Goal: Task Accomplishment & Management: Use online tool/utility

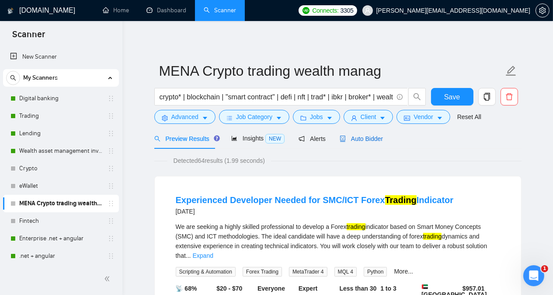
click at [374, 140] on span "Auto Bidder" at bounding box center [361, 138] width 43 height 7
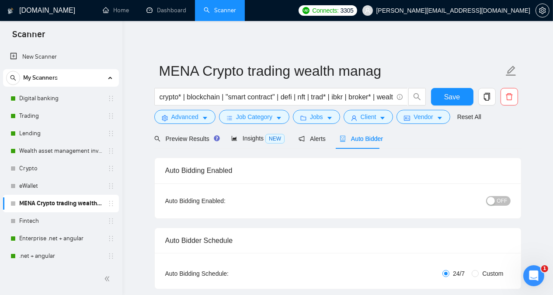
radio input "false"
radio input "true"
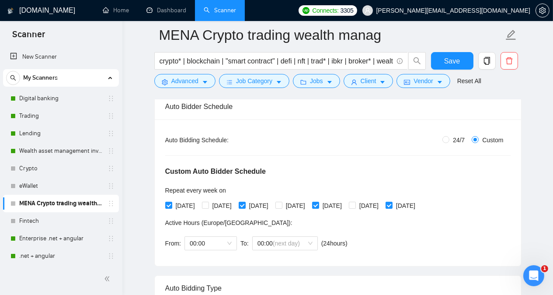
scroll to position [140, 0]
click at [445, 139] on input "24/7" at bounding box center [445, 139] width 7 height 7
radio input "true"
radio input "false"
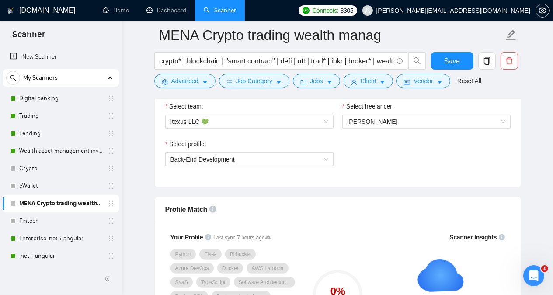
scroll to position [455, 0]
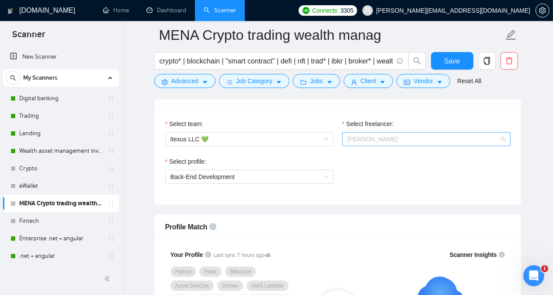
click at [449, 135] on span "[PERSON_NAME]" at bounding box center [427, 138] width 158 height 13
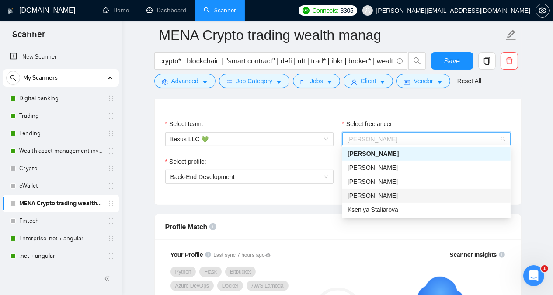
click at [404, 195] on div "[PERSON_NAME]" at bounding box center [427, 196] width 158 height 10
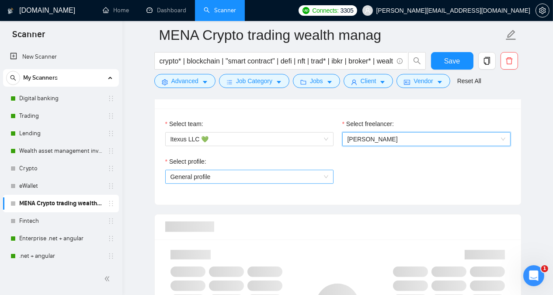
click at [291, 177] on span "General profile" at bounding box center [249, 176] width 158 height 13
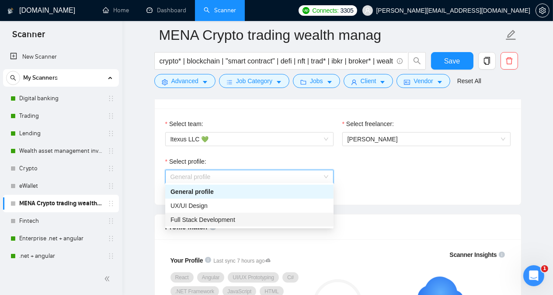
click at [274, 217] on div "Full Stack Development" at bounding box center [249, 220] width 158 height 10
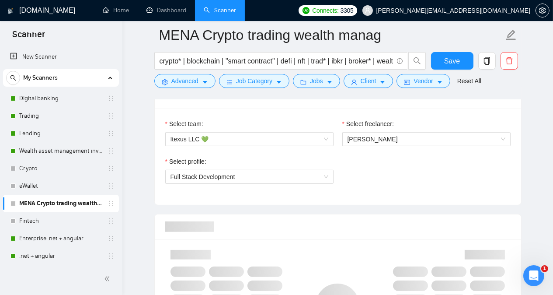
click at [274, 217] on div at bounding box center [337, 226] width 345 height 25
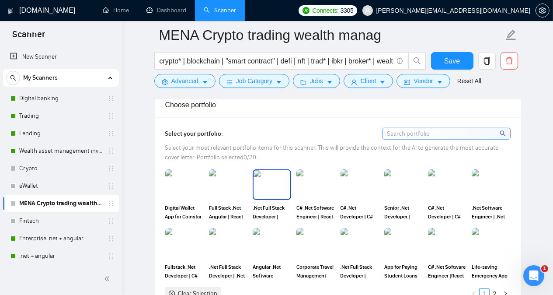
scroll to position [804, 0]
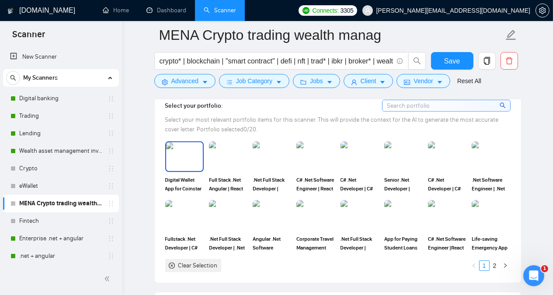
click at [182, 142] on img at bounding box center [184, 156] width 37 height 29
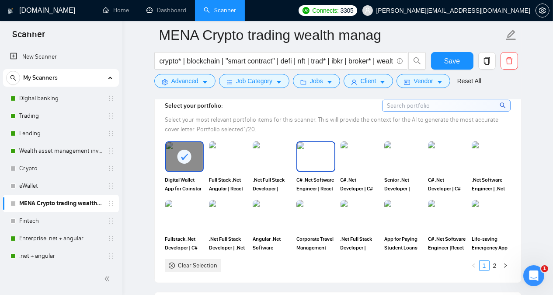
click at [317, 142] on img at bounding box center [315, 156] width 37 height 29
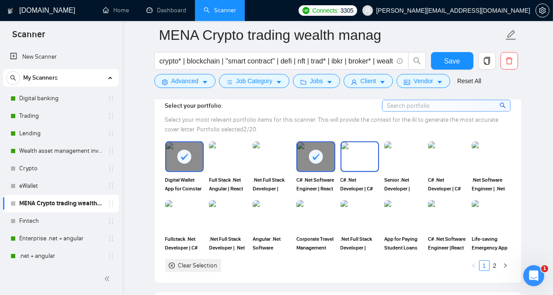
click at [358, 142] on img at bounding box center [359, 156] width 37 height 29
click at [264, 201] on img at bounding box center [272, 215] width 37 height 29
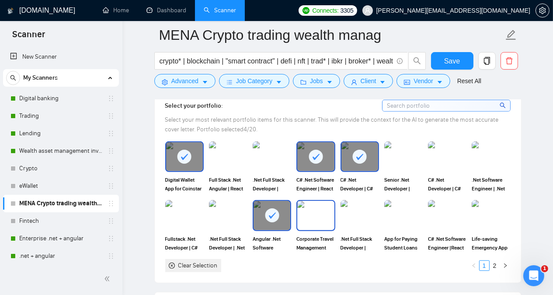
click at [313, 201] on img at bounding box center [315, 215] width 37 height 29
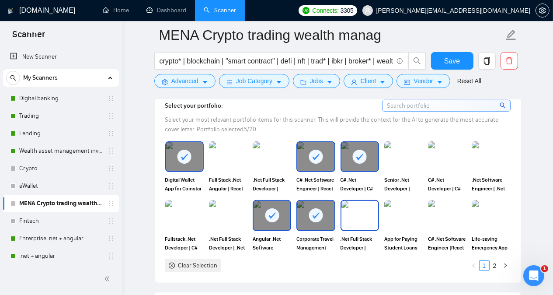
click at [370, 201] on img at bounding box center [359, 215] width 37 height 29
click at [313, 208] on rect at bounding box center [316, 215] width 14 height 14
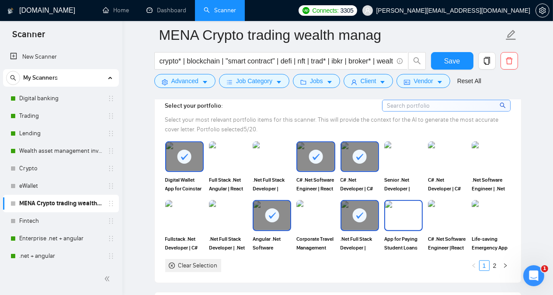
click at [405, 201] on img at bounding box center [403, 215] width 37 height 29
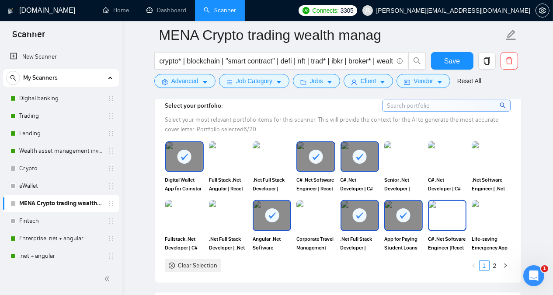
click at [444, 201] on img at bounding box center [447, 215] width 37 height 29
click at [496, 261] on link "2" at bounding box center [495, 266] width 10 height 10
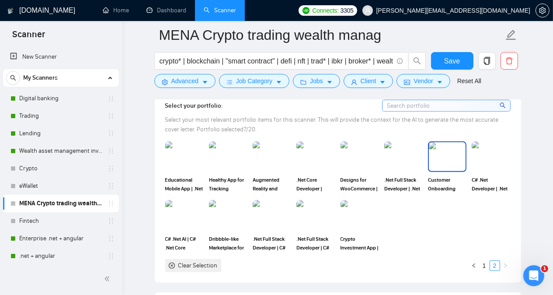
click at [442, 142] on img at bounding box center [447, 156] width 37 height 29
click at [189, 201] on img at bounding box center [184, 215] width 37 height 29
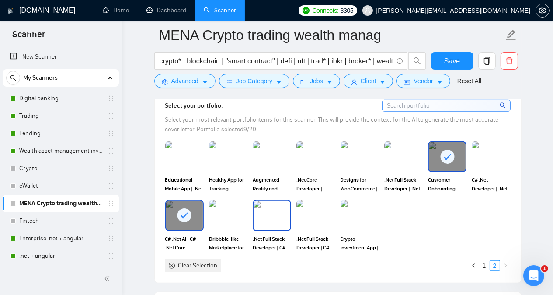
click at [271, 201] on img at bounding box center [272, 215] width 37 height 29
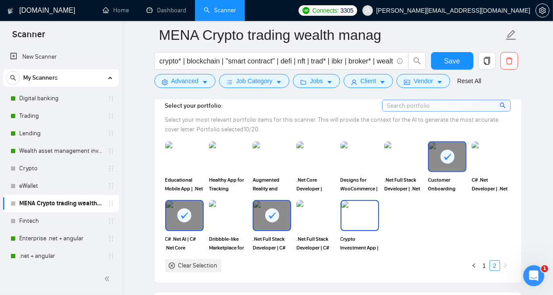
click at [360, 201] on img at bounding box center [359, 215] width 37 height 29
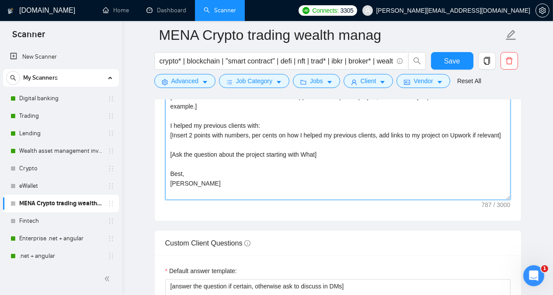
scroll to position [1151, 0]
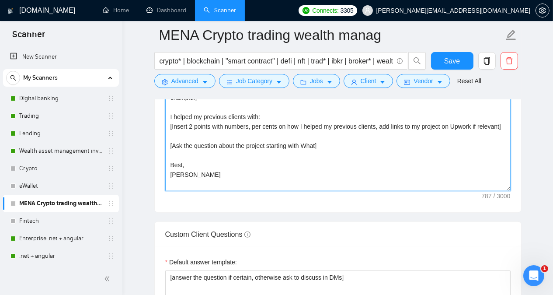
drag, startPoint x: 169, startPoint y: 160, endPoint x: 226, endPoint y: 166, distance: 57.2
click at [226, 166] on textarea "Hi [client name [PERSON_NAME]], Looking to boost your team without the hassle o…" at bounding box center [337, 92] width 345 height 197
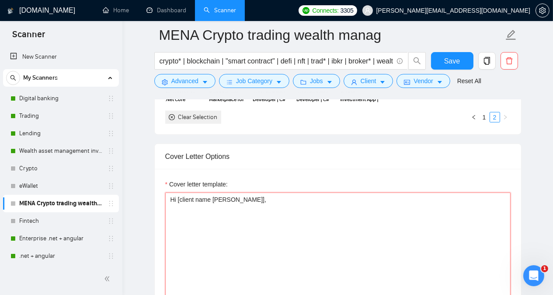
scroll to position [977, 0]
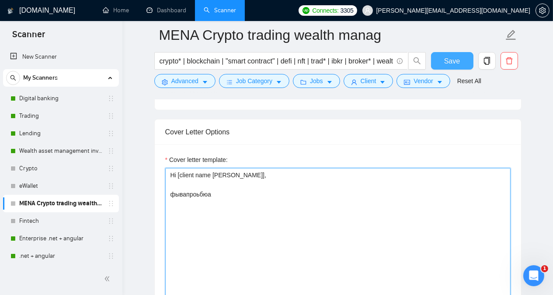
type textarea "Hi [client name [PERSON_NAME]], фывапроьбюа"
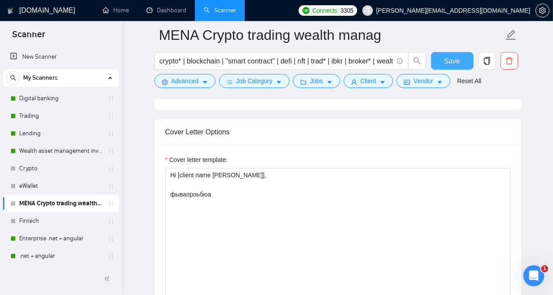
click at [458, 63] on span "Save" at bounding box center [452, 61] width 16 height 11
click at [51, 150] on link "Wealth asset management investment" at bounding box center [60, 150] width 83 height 17
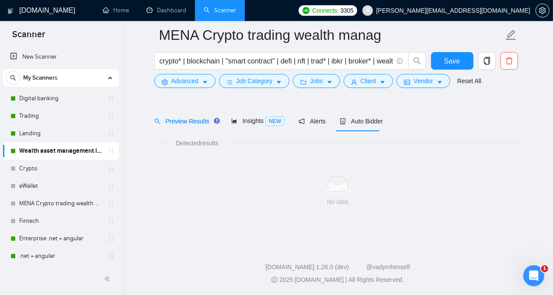
scroll to position [24, 0]
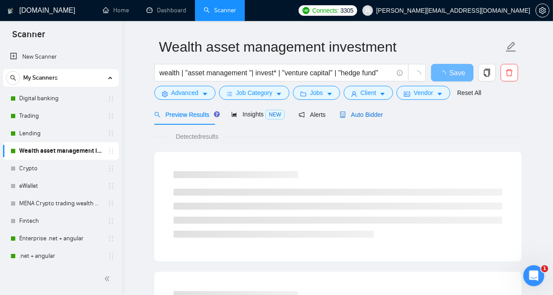
click at [366, 111] on span "Auto Bidder" at bounding box center [361, 114] width 43 height 7
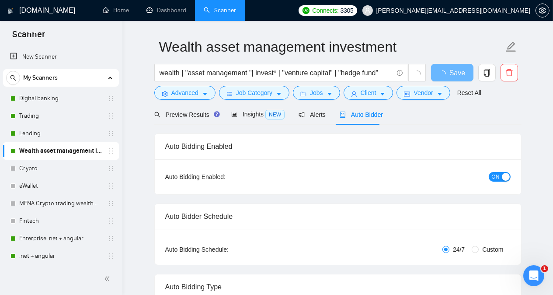
radio input "false"
radio input "true"
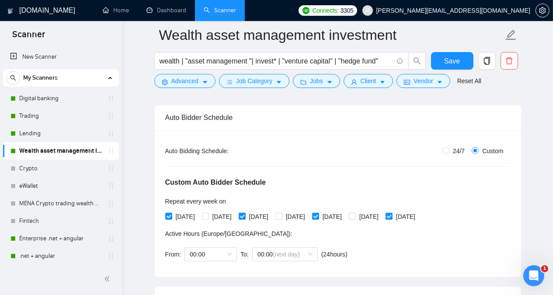
scroll to position [129, 0]
click at [445, 152] on input "24/7" at bounding box center [445, 150] width 7 height 7
radio input "true"
radio input "false"
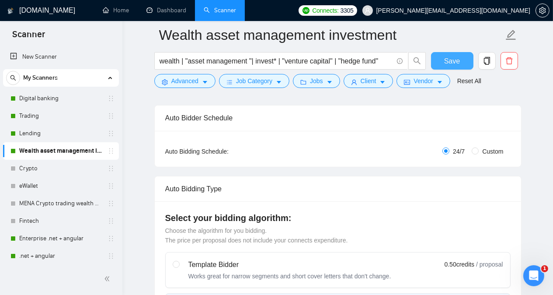
click at [441, 59] on button "Save" at bounding box center [452, 60] width 42 height 17
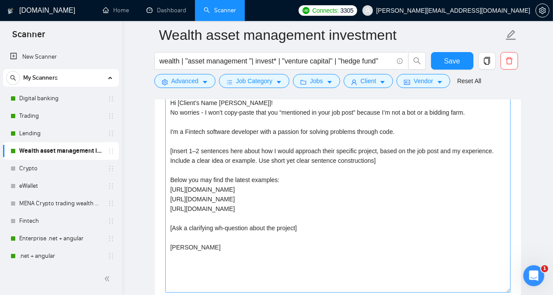
scroll to position [1038, 0]
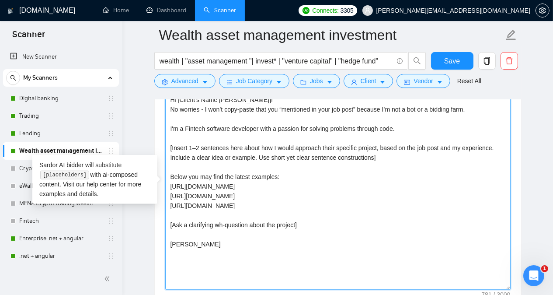
drag, startPoint x: 170, startPoint y: 104, endPoint x: 205, endPoint y: 255, distance: 154.7
click at [205, 255] on textarea "Hi [Client's Name [PERSON_NAME]]! No worries - I won’t copy-paste that you “men…" at bounding box center [337, 191] width 345 height 197
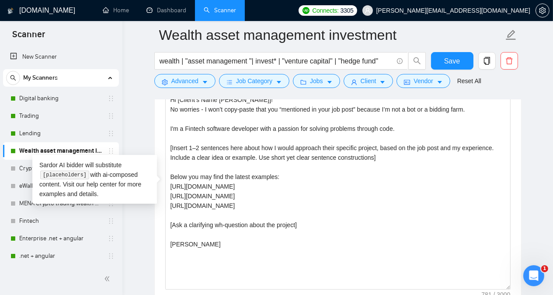
click at [143, 97] on main "Wealth asset management investment wealth | "asset management "| invest* | "ven…" at bounding box center [337, 190] width 403 height 2387
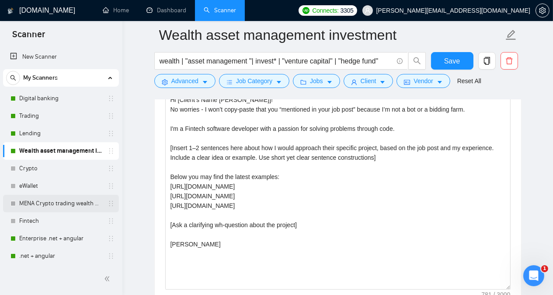
click at [41, 207] on link "MENA Crypto trading wealth manag" at bounding box center [60, 203] width 83 height 17
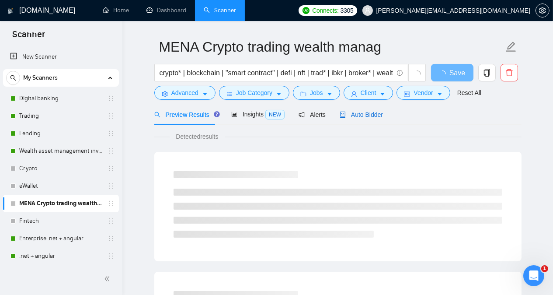
click at [347, 110] on div "Auto Bidder" at bounding box center [361, 115] width 43 height 10
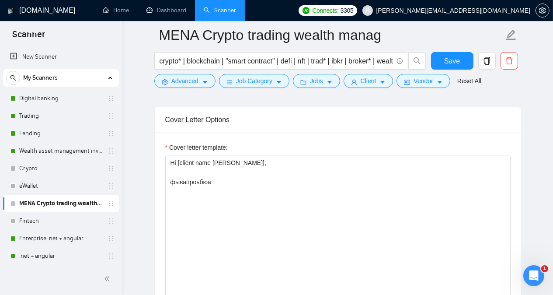
scroll to position [991, 0]
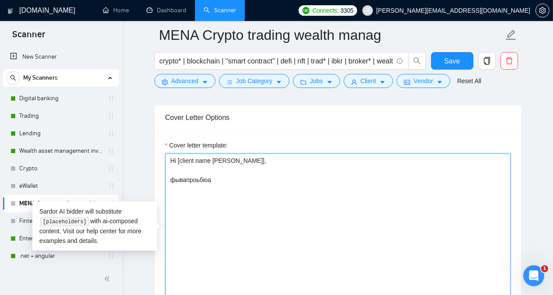
drag, startPoint x: 169, startPoint y: 161, endPoint x: 226, endPoint y: 160, distance: 56.8
click at [226, 160] on textarea "Hi [client name [PERSON_NAME]], фывапроьбюа" at bounding box center [337, 251] width 345 height 197
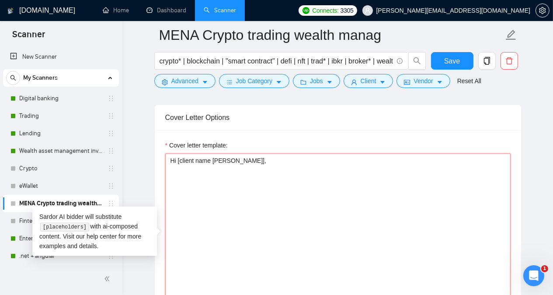
click at [203, 153] on textarea "Hi [client name [PERSON_NAME]]," at bounding box center [337, 251] width 345 height 197
paste textarea "No worries - I won’t copy-paste that you “mentioned in your job post” because I…"
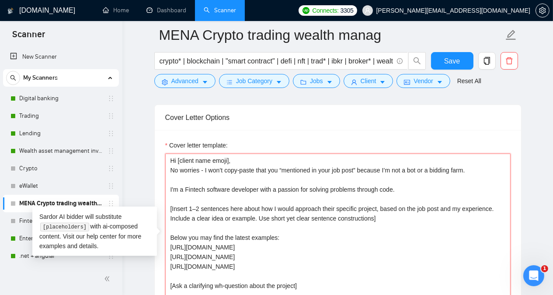
scroll to position [1005, 0]
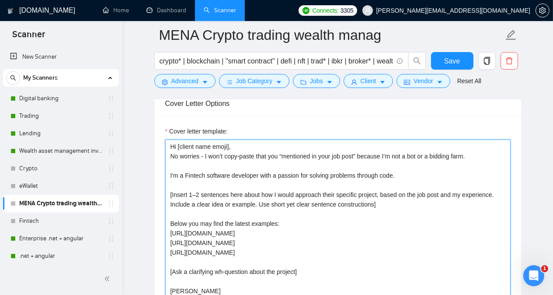
drag, startPoint x: 340, startPoint y: 242, endPoint x: 167, endPoint y: 246, distance: 173.2
click at [167, 246] on textarea "Hi [client name emoji], No worries - I won’t copy-paste that you “mentioned in …" at bounding box center [337, 237] width 345 height 197
type textarea "Hi [client name emoji], No worries - I won’t copy-paste that you “mentioned in …"
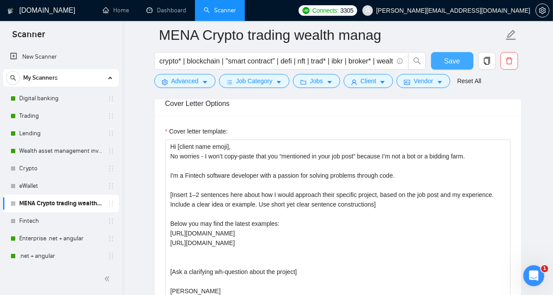
click at [466, 65] on button "Save" at bounding box center [452, 60] width 42 height 17
click at [54, 118] on link "Trading" at bounding box center [60, 115] width 83 height 17
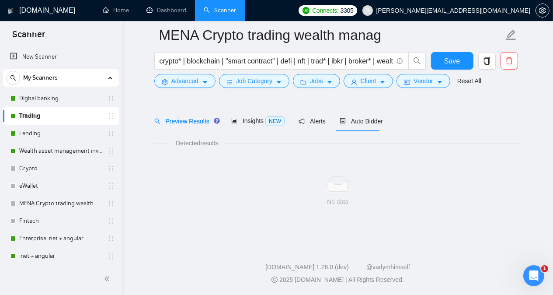
scroll to position [24, 0]
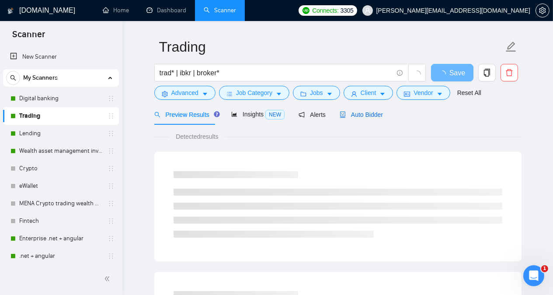
click at [370, 116] on span "Auto Bidder" at bounding box center [361, 114] width 43 height 7
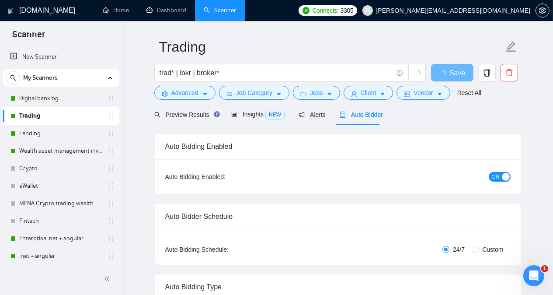
radio input "false"
radio input "true"
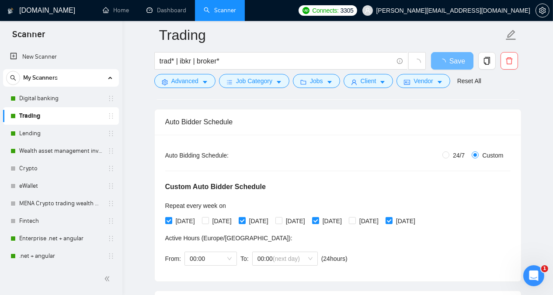
scroll to position [119, 0]
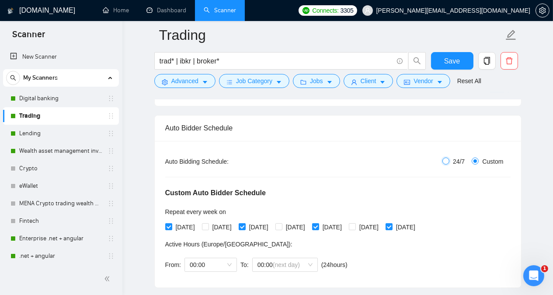
click at [446, 160] on input "24/7" at bounding box center [445, 160] width 7 height 7
radio input "true"
radio input "false"
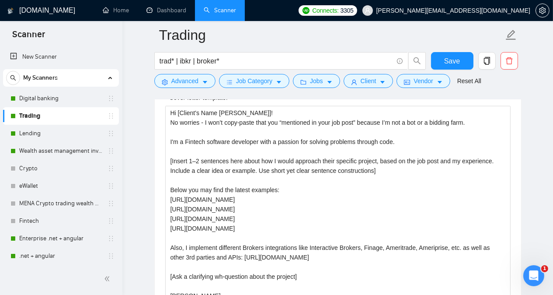
scroll to position [1041, 0]
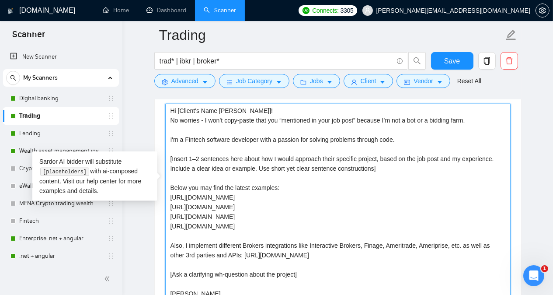
drag, startPoint x: 496, startPoint y: 177, endPoint x: 171, endPoint y: 179, distance: 325.2
click at [171, 179] on textarea "Hi [Client's Name [PERSON_NAME]]! No worries - I won’t copy-paste that you “men…" at bounding box center [337, 202] width 345 height 197
click at [210, 150] on textarea "Hi [Client's Name [PERSON_NAME]]! No worries - I won’t copy-paste that you “men…" at bounding box center [337, 202] width 345 height 197
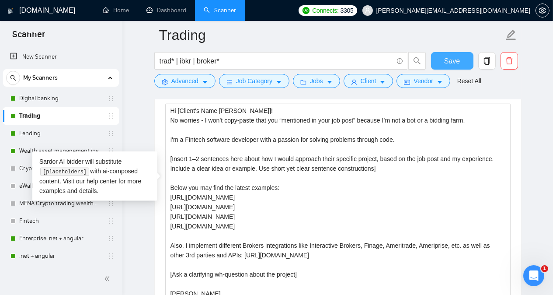
click at [446, 58] on span "Save" at bounding box center [452, 61] width 16 height 11
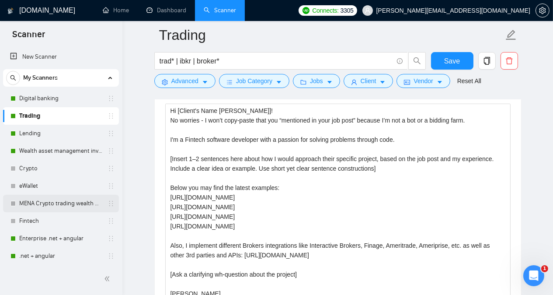
click at [44, 202] on link "MENA Crypto trading wealth manag" at bounding box center [60, 203] width 83 height 17
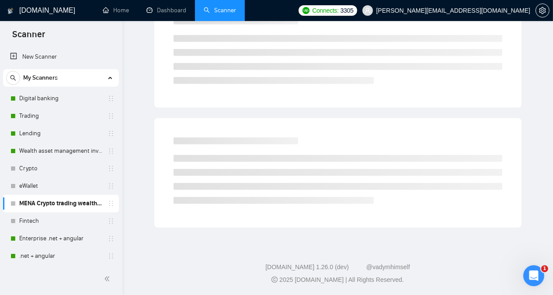
scroll to position [24, 0]
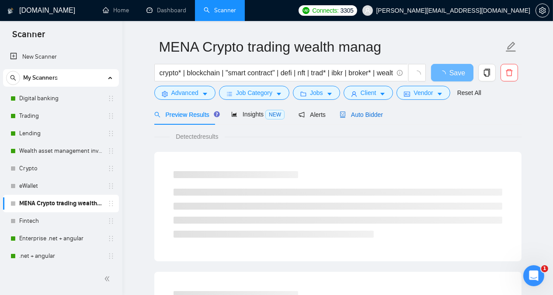
click at [370, 112] on span "Auto Bidder" at bounding box center [361, 114] width 43 height 7
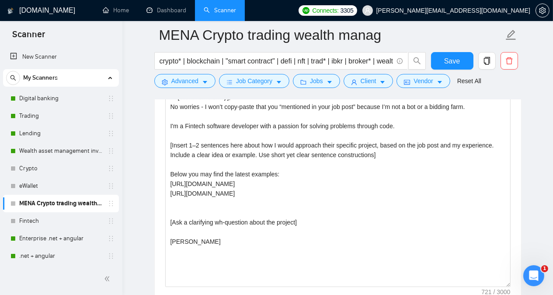
scroll to position [1057, 0]
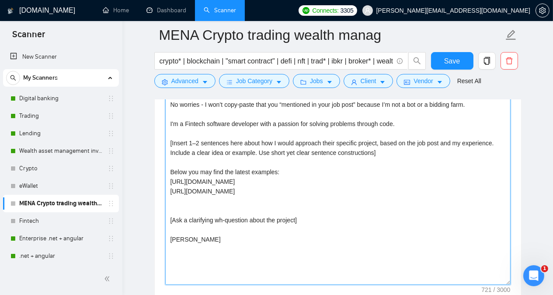
click at [180, 190] on textarea "Hi [client name emoji], No worries - I won’t copy-paste that you “mentioned in …" at bounding box center [337, 186] width 345 height 197
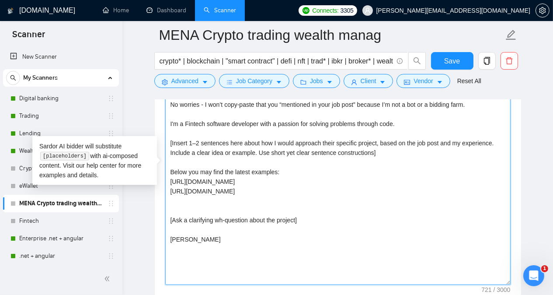
paste textarea "[URL][DOMAIN_NAME]"
click at [172, 191] on textarea "Hi [client name emoji], No worries - I won’t copy-paste that you “mentioned in …" at bounding box center [337, 186] width 345 height 197
type textarea "Hi [client name emoji], No worries - I won’t copy-paste that you “mentioned in …"
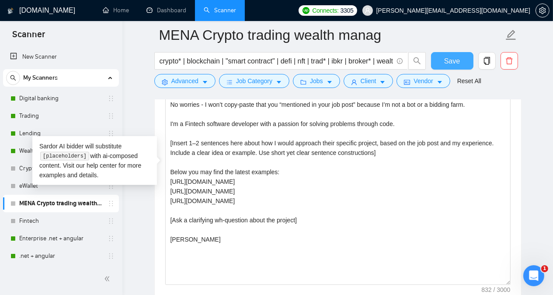
click at [456, 62] on span "Save" at bounding box center [452, 61] width 16 height 11
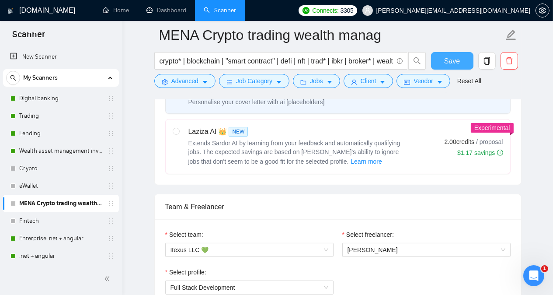
scroll to position [0, 0]
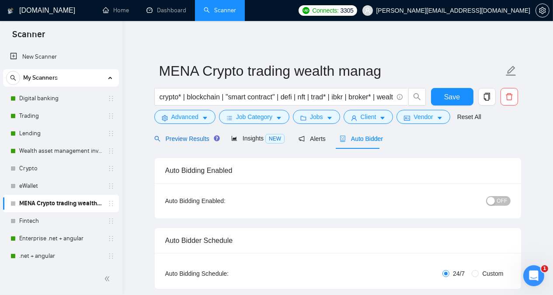
click at [188, 139] on span "Preview Results" at bounding box center [185, 138] width 63 height 7
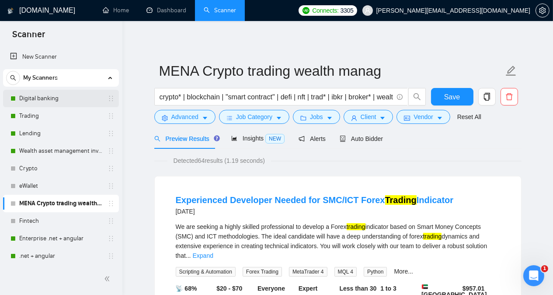
click at [49, 99] on link "Digital banking" at bounding box center [60, 98] width 83 height 17
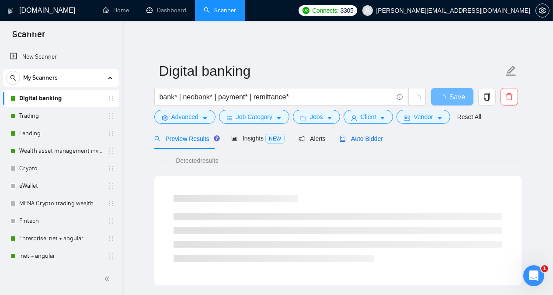
click at [369, 139] on span "Auto Bidder" at bounding box center [361, 138] width 43 height 7
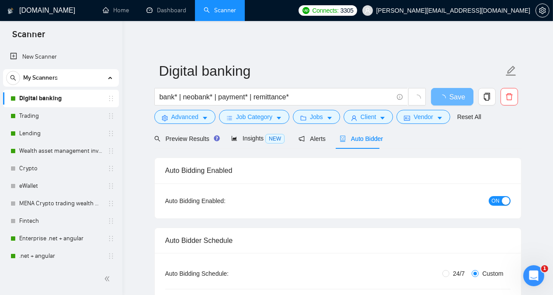
click at [478, 144] on div "Preview Results Insights NEW Alerts Auto Bidder" at bounding box center [337, 138] width 367 height 21
click at [447, 271] on input "24/7" at bounding box center [445, 273] width 7 height 7
radio input "true"
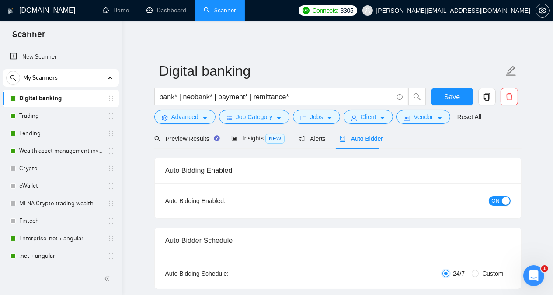
radio input "false"
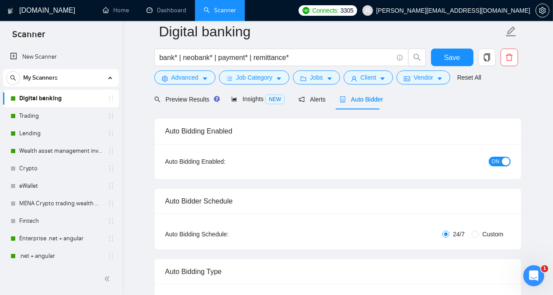
scroll to position [17, 0]
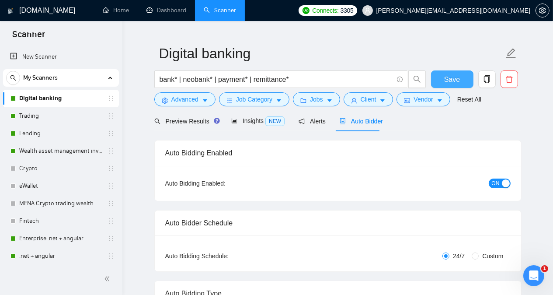
click at [457, 75] on span "Save" at bounding box center [452, 79] width 16 height 11
click at [65, 115] on link "Trading" at bounding box center [60, 115] width 83 height 17
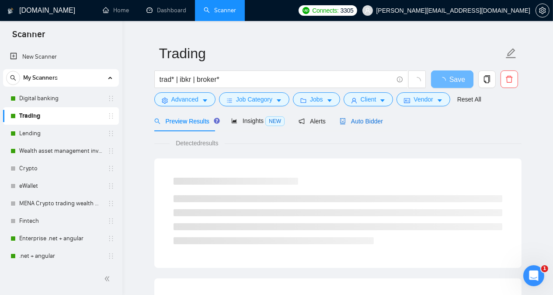
click at [357, 121] on span "Auto Bidder" at bounding box center [361, 121] width 43 height 7
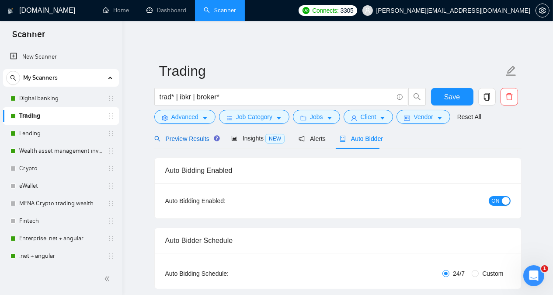
click at [187, 139] on span "Preview Results" at bounding box center [185, 138] width 63 height 7
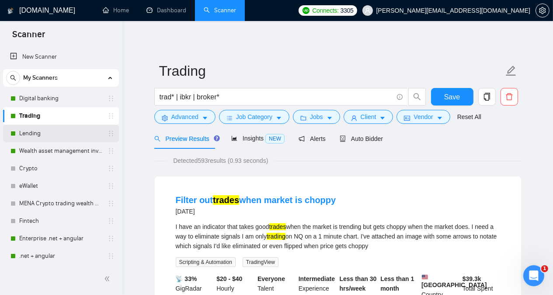
click at [56, 131] on link "Lending" at bounding box center [60, 133] width 83 height 17
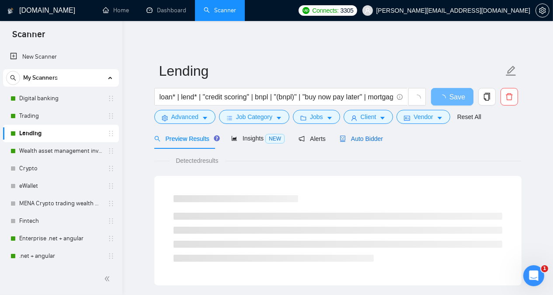
click at [368, 136] on span "Auto Bidder" at bounding box center [361, 138] width 43 height 7
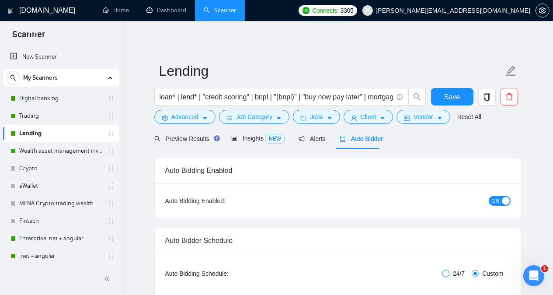
click at [446, 273] on input "24/7" at bounding box center [445, 273] width 7 height 7
radio input "true"
radio input "false"
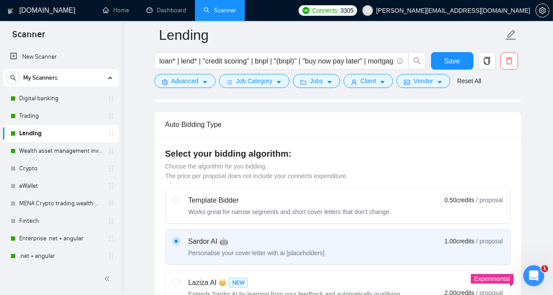
scroll to position [192, 0]
click at [446, 58] on span "Save" at bounding box center [452, 61] width 16 height 11
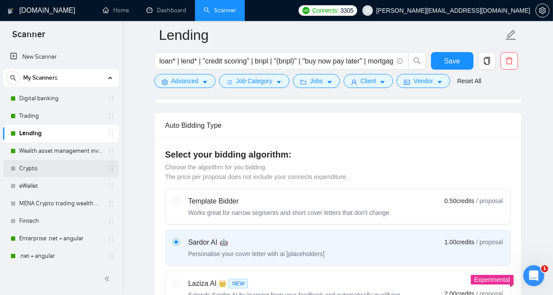
click at [35, 168] on link "Crypto" at bounding box center [60, 168] width 83 height 17
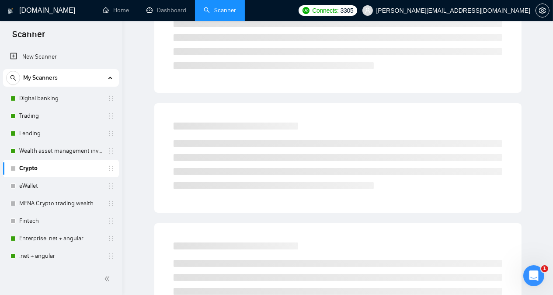
scroll to position [24, 0]
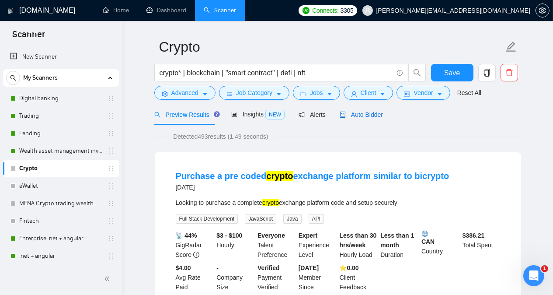
click at [361, 115] on span "Auto Bidder" at bounding box center [361, 114] width 43 height 7
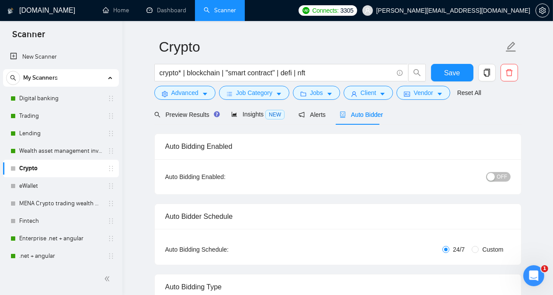
radio input "false"
radio input "true"
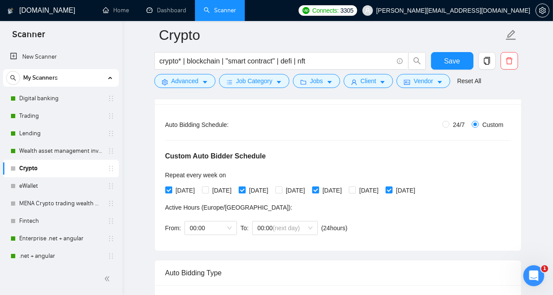
scroll to position [76, 0]
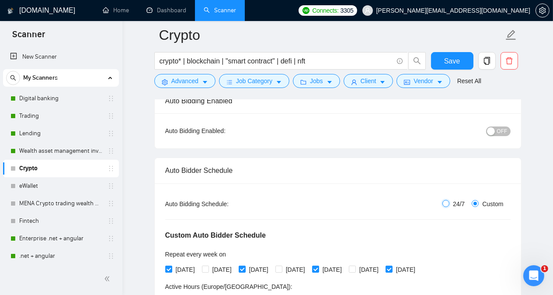
click at [449, 202] on input "24/7" at bounding box center [445, 203] width 7 height 7
radio input "true"
radio input "false"
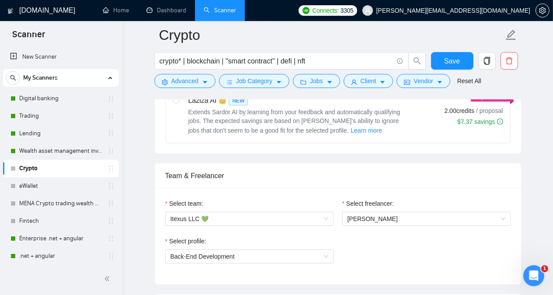
scroll to position [374, 0]
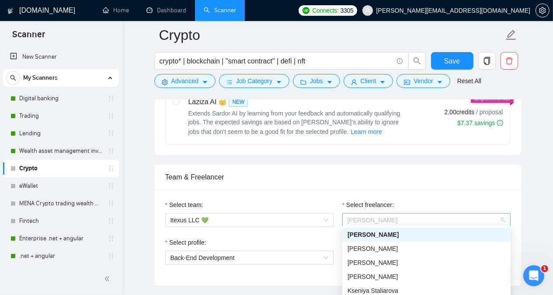
click at [404, 216] on span "[PERSON_NAME]" at bounding box center [427, 219] width 158 height 13
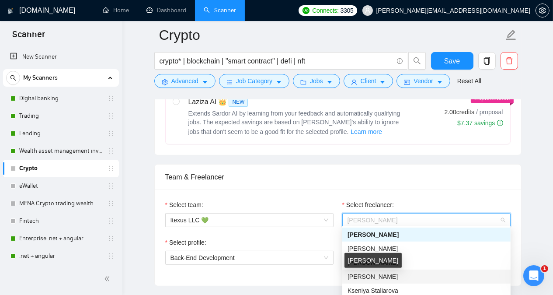
click at [382, 275] on span "[PERSON_NAME]" at bounding box center [373, 276] width 50 height 7
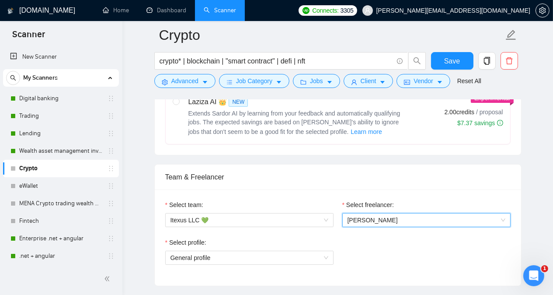
click at [385, 263] on div "Select profile: General profile" at bounding box center [338, 256] width 354 height 38
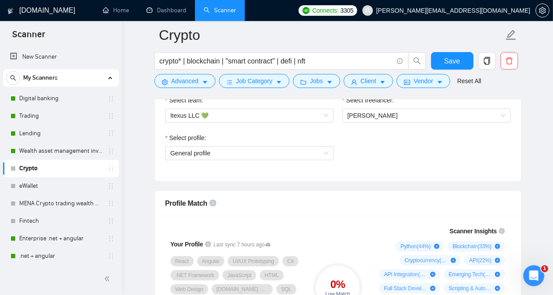
scroll to position [479, 0]
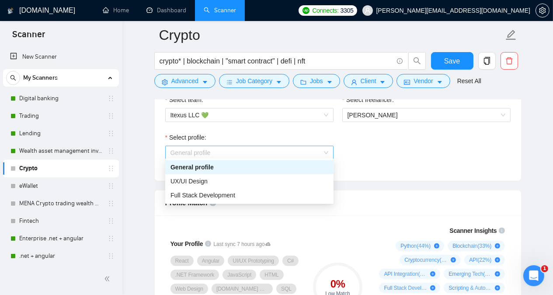
click at [234, 150] on span "General profile" at bounding box center [249, 152] width 158 height 13
click at [220, 197] on span "Full Stack Development" at bounding box center [202, 194] width 65 height 7
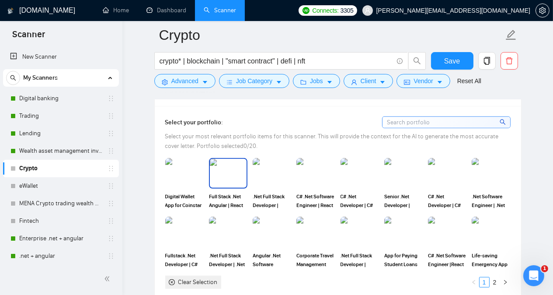
scroll to position [793, 0]
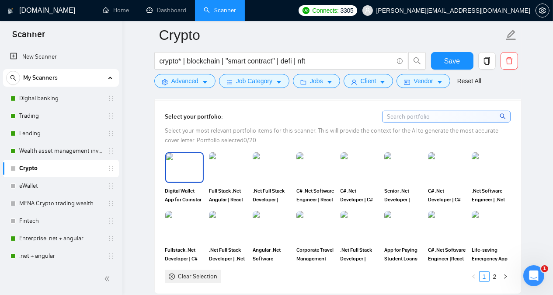
click at [189, 153] on img at bounding box center [184, 167] width 37 height 29
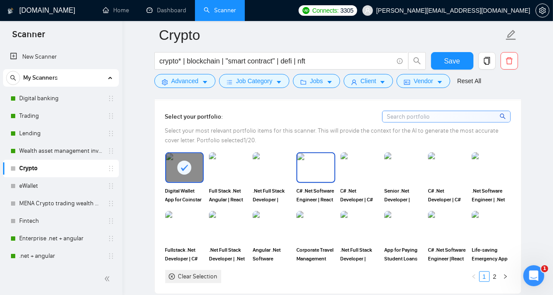
click at [314, 153] on img at bounding box center [315, 167] width 37 height 29
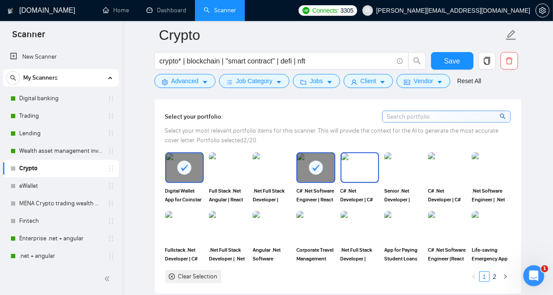
click at [361, 153] on img at bounding box center [359, 167] width 37 height 29
click at [274, 212] on img at bounding box center [272, 226] width 37 height 29
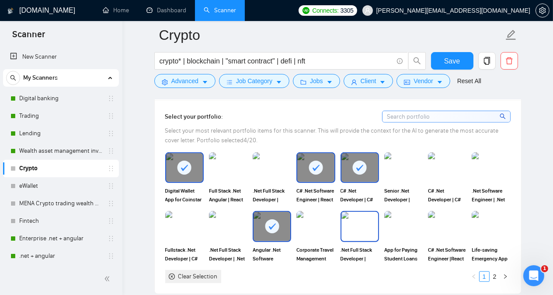
click at [366, 212] on img at bounding box center [359, 226] width 37 height 29
click at [405, 212] on img at bounding box center [403, 226] width 37 height 29
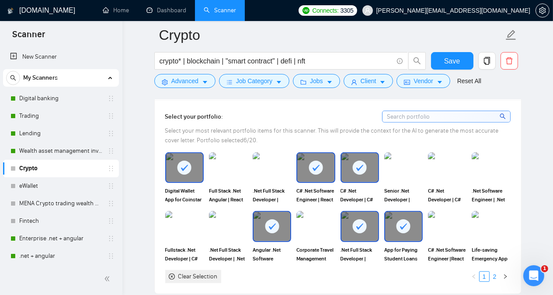
click at [497, 271] on link "2" at bounding box center [495, 276] width 10 height 10
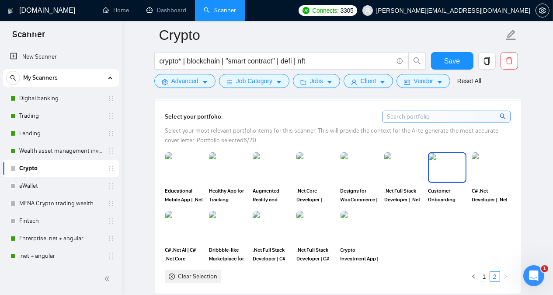
click at [447, 153] on img at bounding box center [447, 167] width 37 height 29
click at [348, 212] on img at bounding box center [359, 226] width 37 height 29
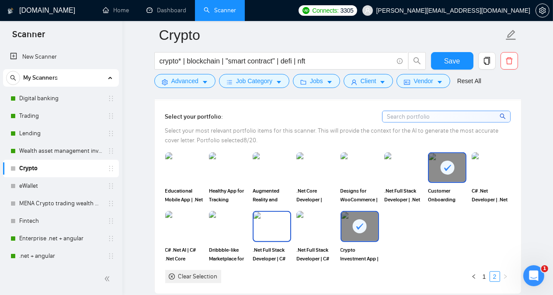
click at [271, 212] on img at bounding box center [272, 226] width 37 height 29
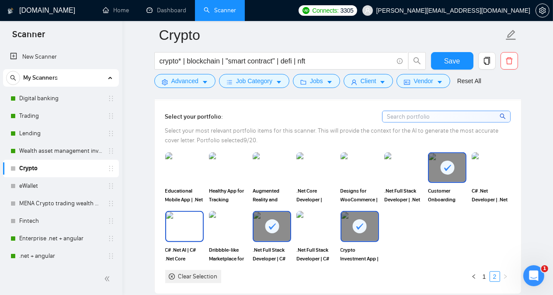
click at [187, 212] on img at bounding box center [184, 226] width 37 height 29
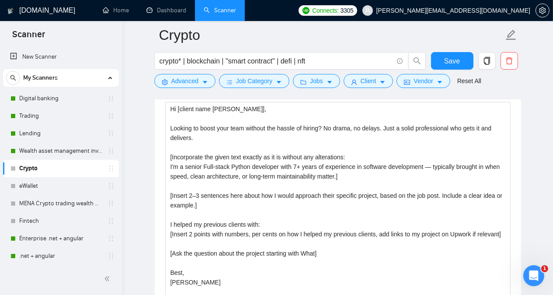
scroll to position [1045, 0]
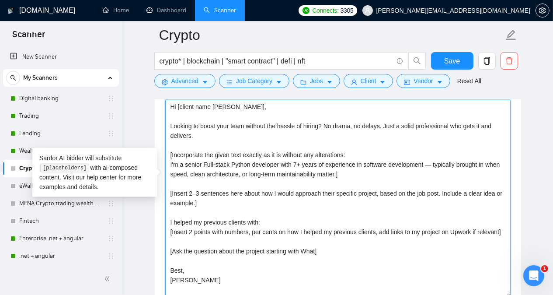
drag, startPoint x: 170, startPoint y: 136, endPoint x: 205, endPoint y: 272, distance: 140.3
click at [205, 272] on textarea "Hi [client name [PERSON_NAME]], Looking to boost your team without the hassle o…" at bounding box center [337, 198] width 345 height 197
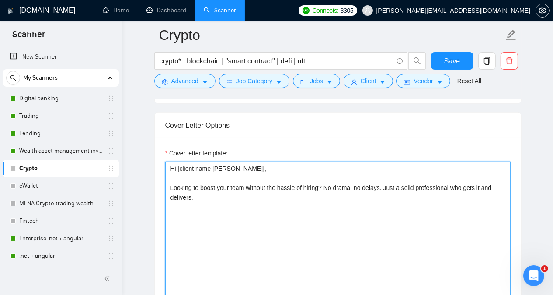
scroll to position [941, 0]
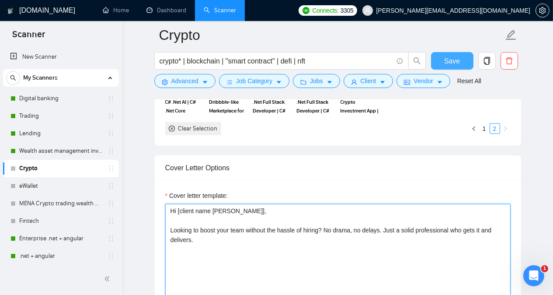
type textarea "Hi [client name [PERSON_NAME]], Looking to boost your team without the hassle o…"
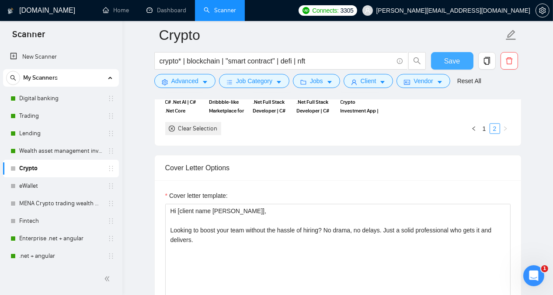
click at [447, 60] on span "Save" at bounding box center [452, 61] width 16 height 11
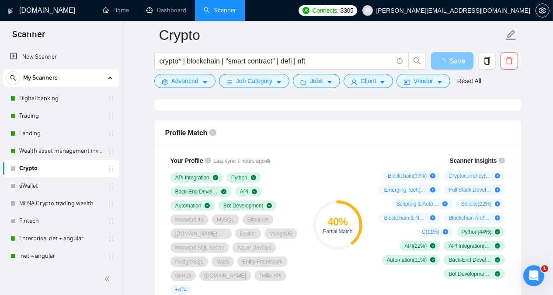
scroll to position [544, 0]
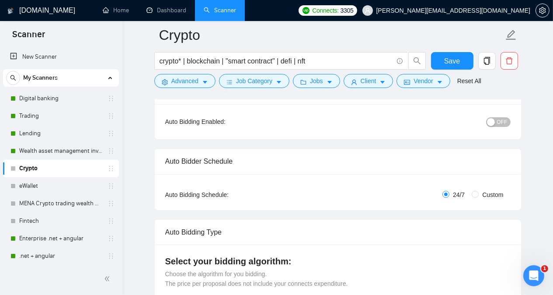
scroll to position [79, 0]
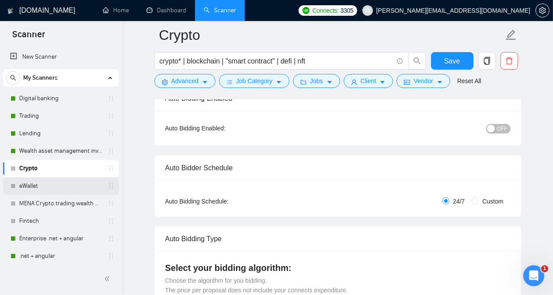
click at [32, 188] on link "eWallet" at bounding box center [60, 185] width 83 height 17
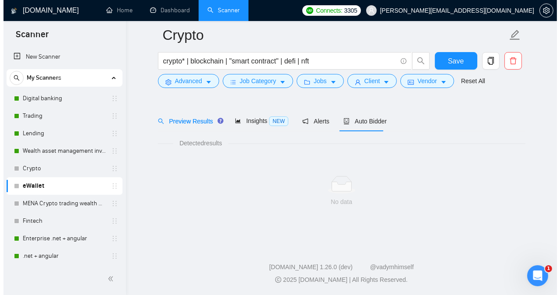
scroll to position [24, 0]
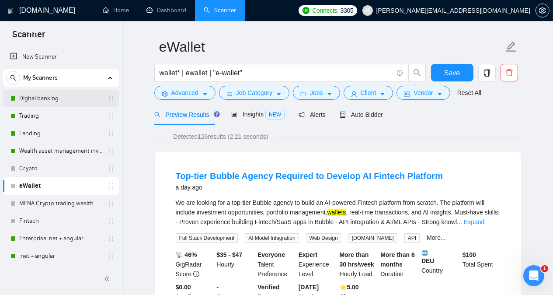
click at [36, 98] on link "Digital banking" at bounding box center [60, 98] width 83 height 17
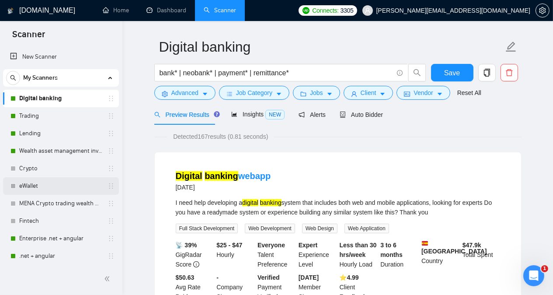
click at [49, 186] on link "eWallet" at bounding box center [60, 185] width 83 height 17
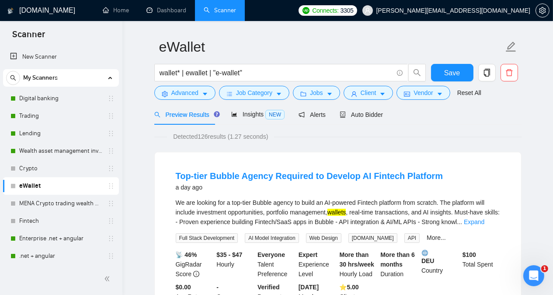
click at [262, 202] on div "We are looking for a top-tier Bubble agency to build an AI-powered Fintech plat…" at bounding box center [338, 212] width 324 height 29
copy div "Bubble"
click at [190, 94] on span "Advanced" at bounding box center [184, 93] width 27 height 10
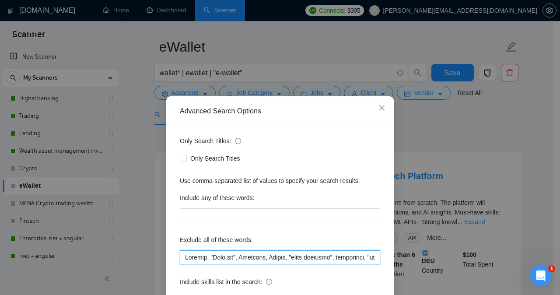
click at [183, 256] on input "text" at bounding box center [280, 257] width 200 height 14
paste input "Bubble"
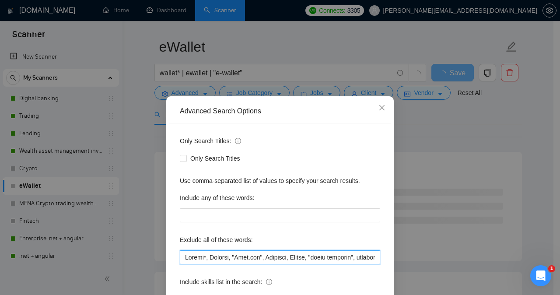
type input "Loremi*, Dolorsi, "Amet.con", Adipisci, Elitse, "doeiu temporin", utlaboreet, "…"
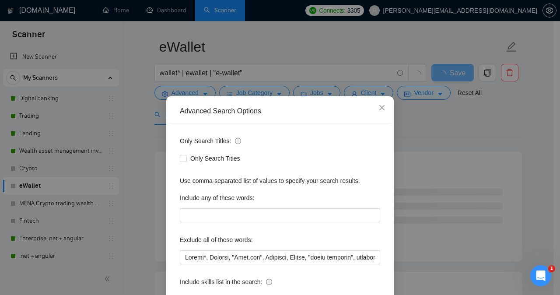
scroll to position [69, 0]
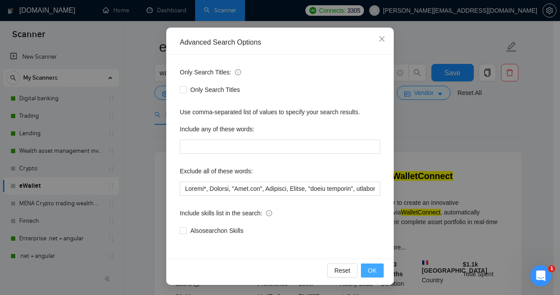
click at [372, 272] on span "OK" at bounding box center [372, 270] width 9 height 10
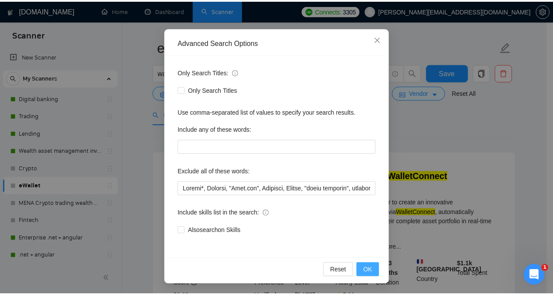
scroll to position [25, 0]
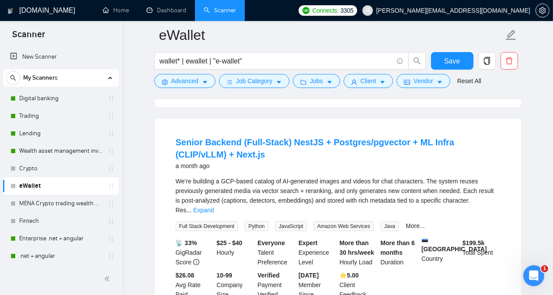
scroll to position [269, 0]
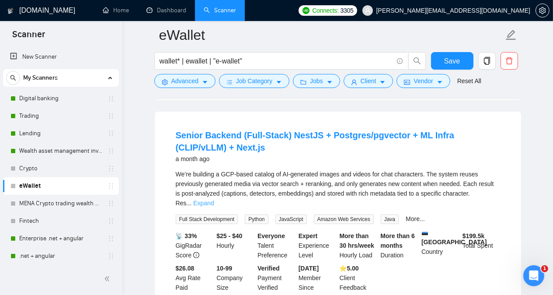
click at [214, 199] on link "Expand" at bounding box center [203, 202] width 21 height 7
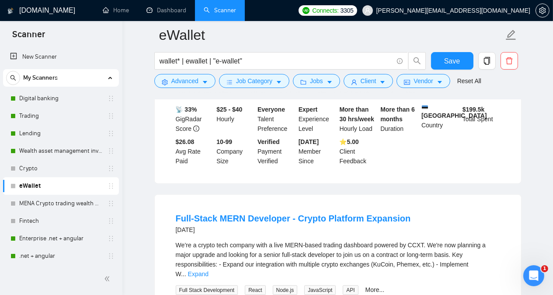
scroll to position [584, 0]
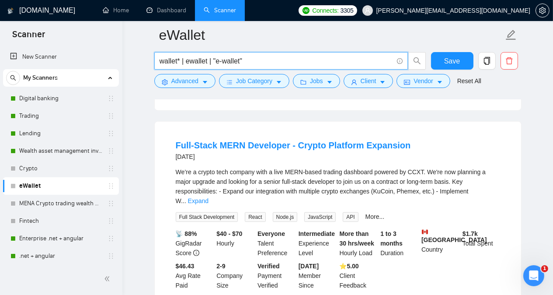
click at [261, 61] on input "wallet* | ewallet | "e-wallet"" at bounding box center [276, 61] width 233 height 11
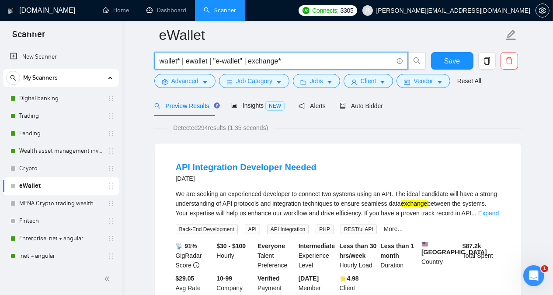
scroll to position [49, 0]
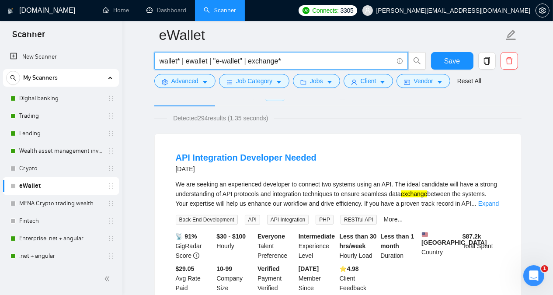
type input "wallet* | ewallet | "e-wallet" | exchange*"
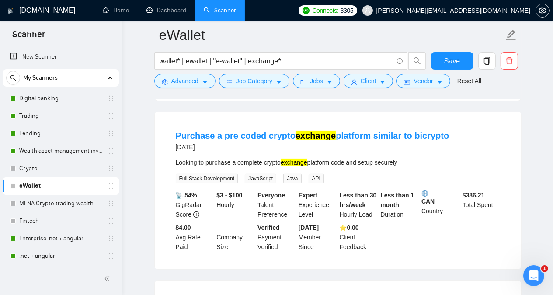
scroll to position [259, 0]
click at [450, 64] on span "Save" at bounding box center [452, 61] width 16 height 11
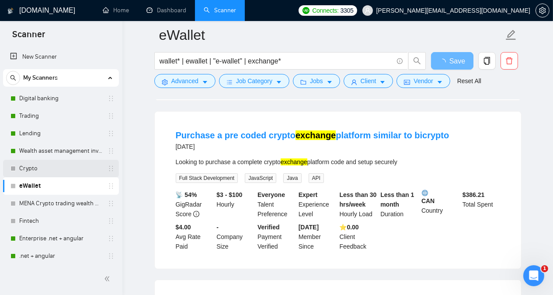
click at [45, 166] on link "Crypto" at bounding box center [60, 168] width 83 height 17
click at [445, 57] on button "Save" at bounding box center [452, 60] width 42 height 17
click at [41, 170] on link "Crypto" at bounding box center [60, 168] width 83 height 17
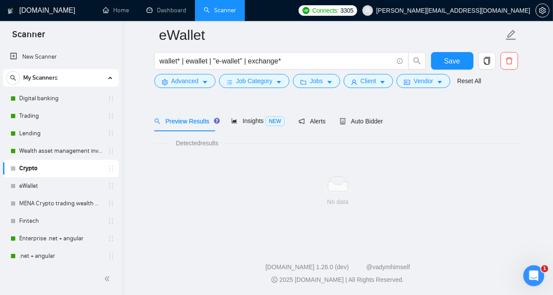
scroll to position [24, 0]
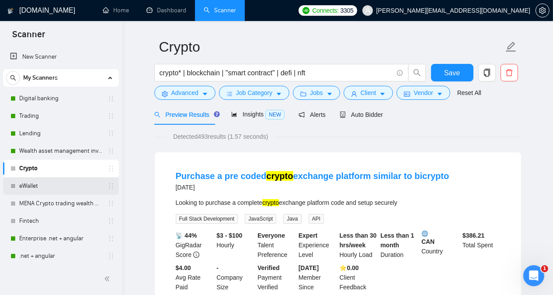
click at [37, 186] on link "eWallet" at bounding box center [60, 185] width 83 height 17
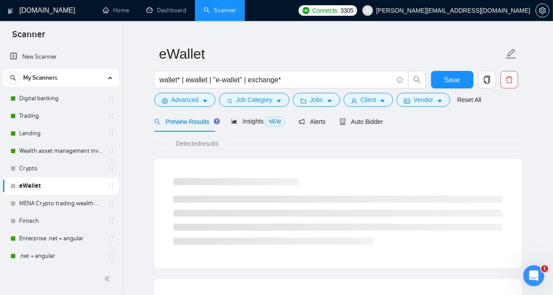
scroll to position [24, 0]
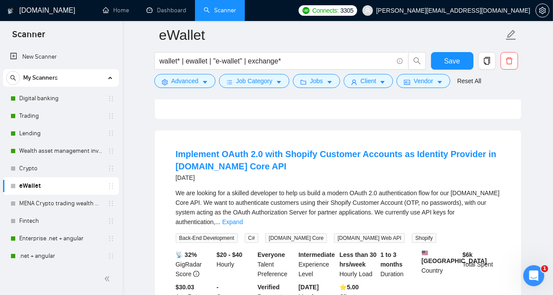
scroll to position [426, 0]
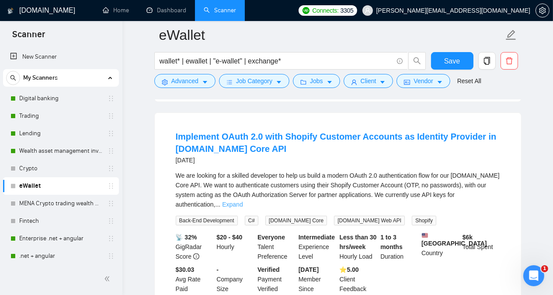
click at [243, 201] on link "Expand" at bounding box center [232, 204] width 21 height 7
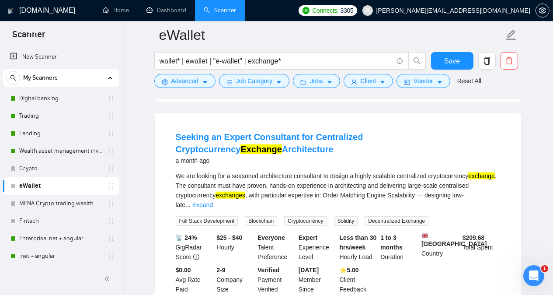
scroll to position [968, 0]
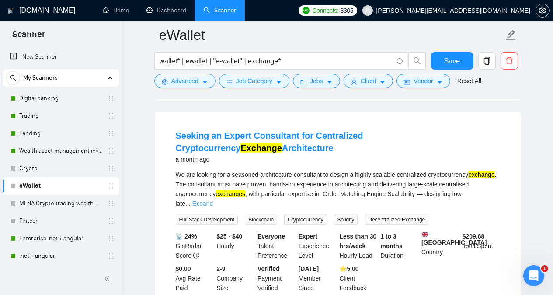
click at [213, 200] on link "Expand" at bounding box center [202, 203] width 21 height 7
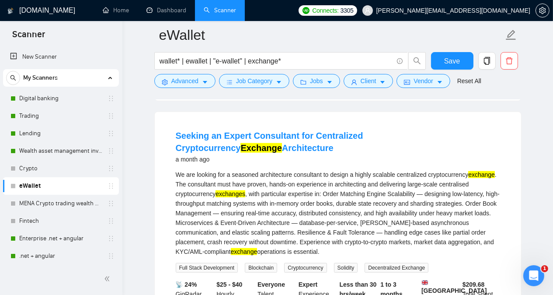
click at [538, 177] on main "eWallet wallet* | ewallet | "e-wallet" | exchange* Save Advanced Job Category J…" at bounding box center [337, 212] width 403 height 2291
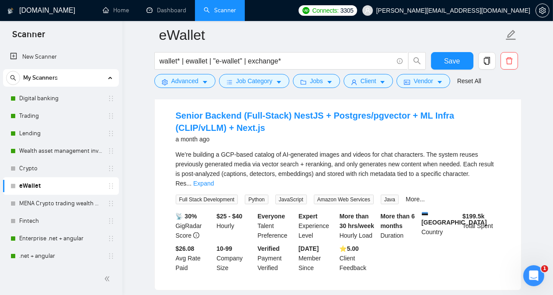
scroll to position [1266, 0]
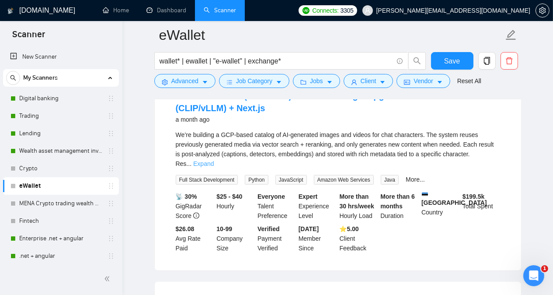
click at [214, 160] on link "Expand" at bounding box center [203, 163] width 21 height 7
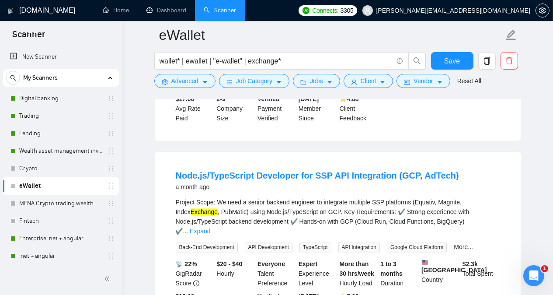
scroll to position [1930, 0]
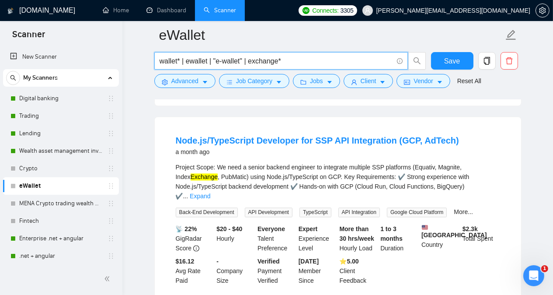
click at [259, 62] on input "wallet* | ewallet | "e-wallet" | exchange*" at bounding box center [276, 61] width 233 height 11
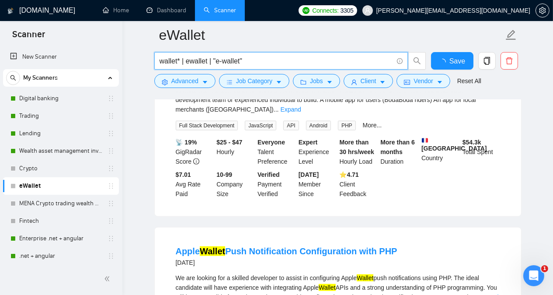
scroll to position [1883, 0]
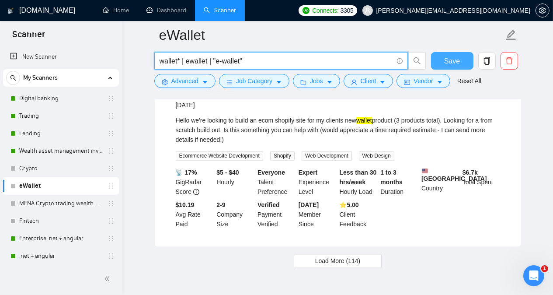
type input "wallet* | ewallet | "e-wallet""
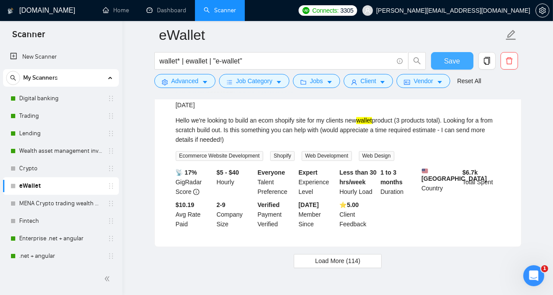
click at [439, 63] on button "Save" at bounding box center [452, 60] width 42 height 17
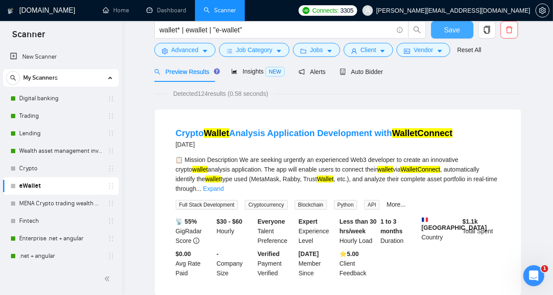
scroll to position [0, 0]
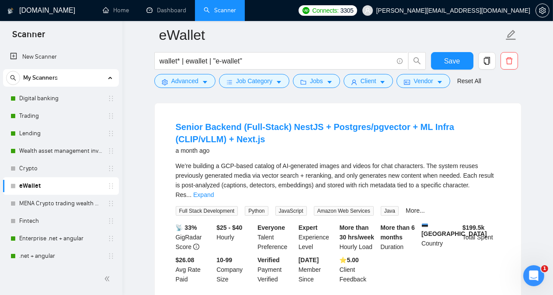
scroll to position [297, 0]
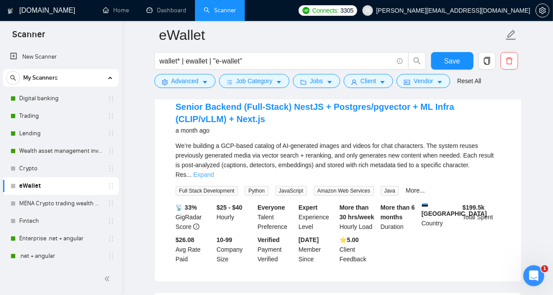
click at [214, 171] on link "Expand" at bounding box center [203, 174] width 21 height 7
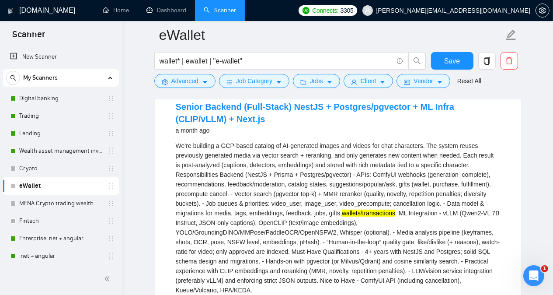
click at [508, 153] on li "Senior Backend (Full-Stack) NestJS + Postgres/pgvector + ML Infra (CLIP/vLLM) +…" at bounding box center [337, 240] width 345 height 292
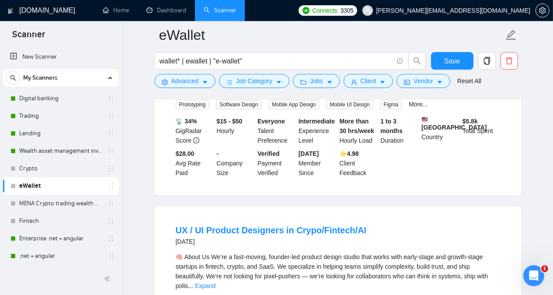
scroll to position [909, 0]
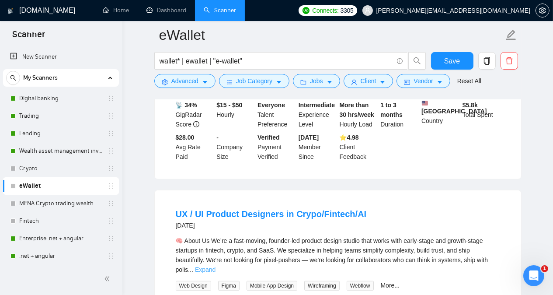
click at [216, 266] on link "Expand" at bounding box center [205, 269] width 21 height 7
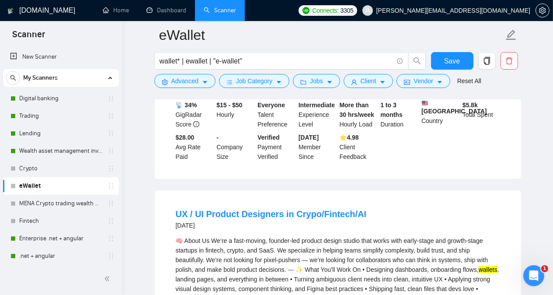
click at [539, 229] on main "eWallet wallet* | ewallet | "e-wallet" Save Advanced Job Category Jobs Client V…" at bounding box center [337, 285] width 403 height 2318
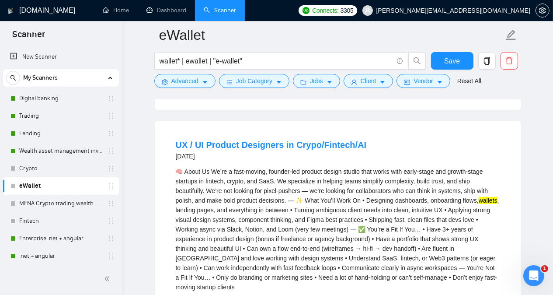
scroll to position [979, 0]
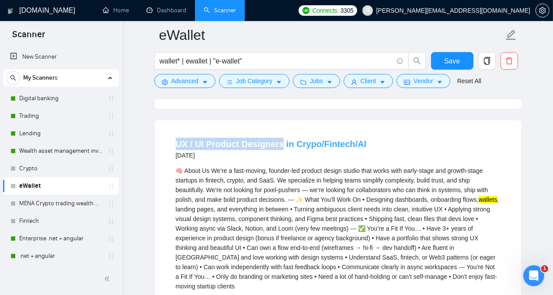
drag, startPoint x: 173, startPoint y: 119, endPoint x: 278, endPoint y: 120, distance: 105.4
click at [278, 131] on li "UX / UI Product Designers in Crypo/Fintech/AI [DATE] 🧠 About Us We’re a fast-mo…" at bounding box center [337, 256] width 345 height 251
copy link "UX / UI Product Designers"
click at [541, 146] on div "[DOMAIN_NAME] Home Dashboard Scanner Connects: 3305 [PERSON_NAME][EMAIL_ADDRESS…" at bounding box center [337, 231] width 431 height 2420
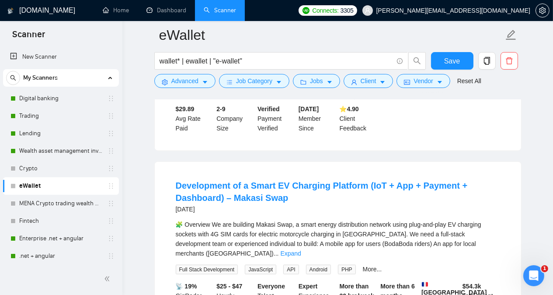
scroll to position [1224, 0]
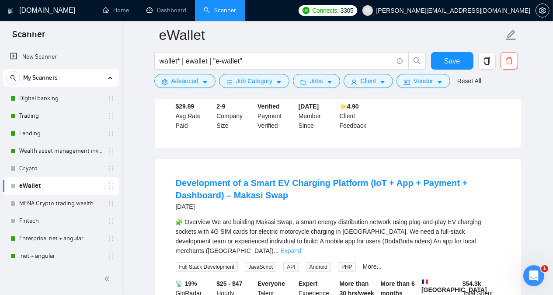
click at [301, 247] on link "Expand" at bounding box center [290, 250] width 21 height 7
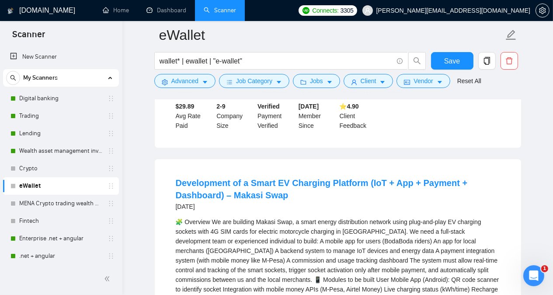
click at [539, 203] on div "[DOMAIN_NAME] Home Dashboard Scanner Connects: 3305 [PERSON_NAME][EMAIL_ADDRESS…" at bounding box center [337, 72] width 431 height 2593
drag, startPoint x: 449, startPoint y: 191, endPoint x: 481, endPoint y: 192, distance: 31.5
copy div "V charging"
click at [533, 101] on main "eWallet wallet* | ewallet | "e-wallet" Save Advanced Job Category Jobs Client V…" at bounding box center [337, 56] width 403 height 2491
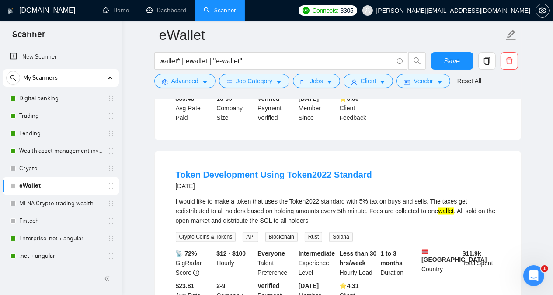
scroll to position [1818, 0]
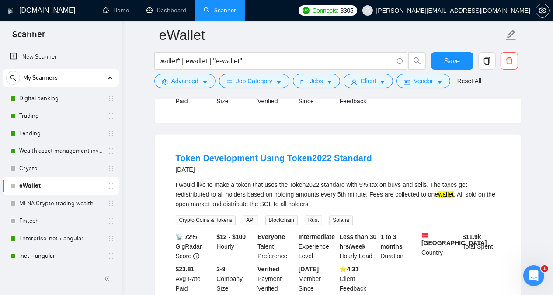
click at [298, 180] on div "I would like to make a token that uses the Token2022 standard with 5% tax on bu…" at bounding box center [338, 194] width 324 height 29
copy div "Token2022"
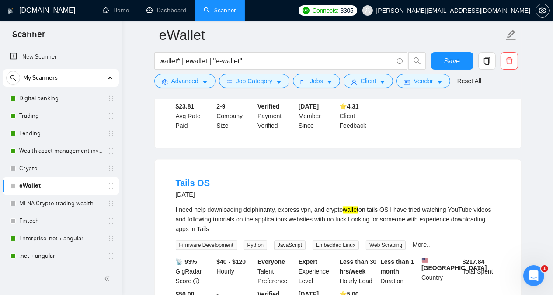
scroll to position [1993, 0]
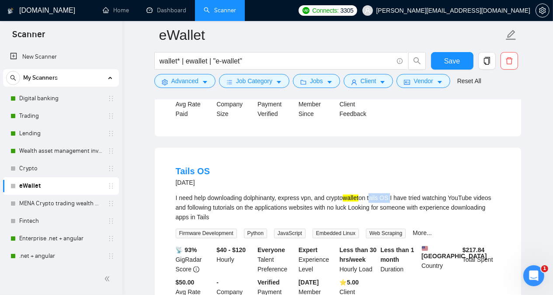
drag, startPoint x: 372, startPoint y: 171, endPoint x: 390, endPoint y: 173, distance: 18.4
click at [390, 193] on div "I need help downloading dolphinanty, express vpn, and crypto wallet on tails OS…" at bounding box center [338, 207] width 324 height 29
copy div "tails OS"
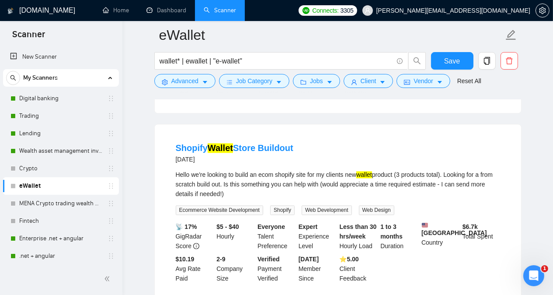
scroll to position [2203, 0]
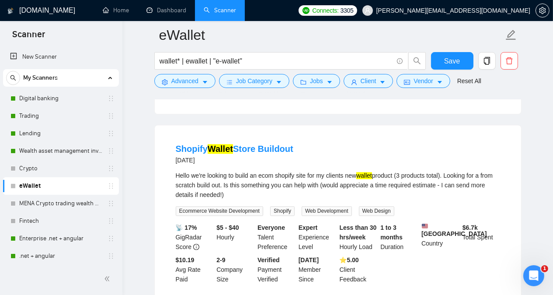
click at [285, 170] on div "Hello we're looking to build an ecom shopify site for my clients new wallet pro…" at bounding box center [338, 184] width 324 height 29
copy div "shopify"
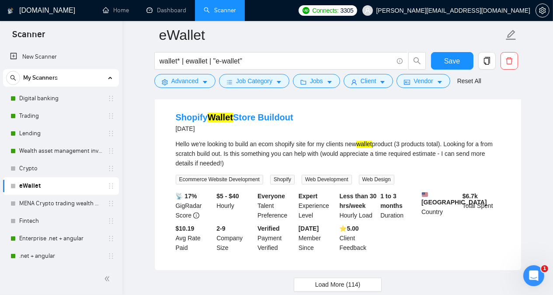
scroll to position [2277, 0]
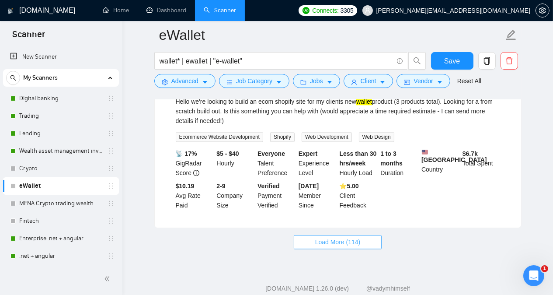
click at [372, 235] on button "Load More (114)" at bounding box center [338, 242] width 88 height 14
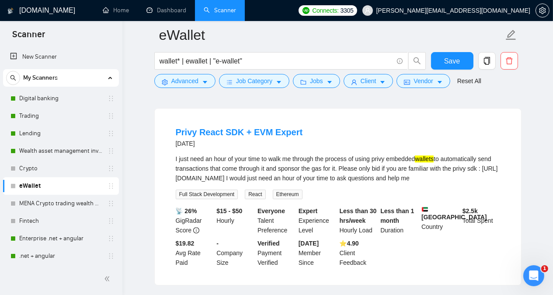
scroll to position [2784, 0]
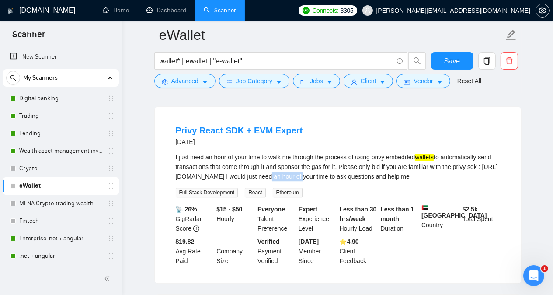
drag, startPoint x: 266, startPoint y: 153, endPoint x: 302, endPoint y: 154, distance: 35.4
click at [302, 154] on div "I just need an hour of your time to walk me through the process of using privy …" at bounding box center [338, 166] width 324 height 29
copy div "need an hour"
click at [379, 152] on div "I just need an hour of your time to walk me through the process of using privy …" at bounding box center [338, 166] width 324 height 29
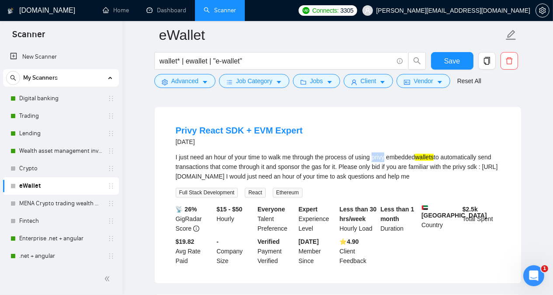
click at [379, 152] on div "I just need an hour of your time to walk me through the process of using privy …" at bounding box center [338, 166] width 324 height 29
copy div "privy"
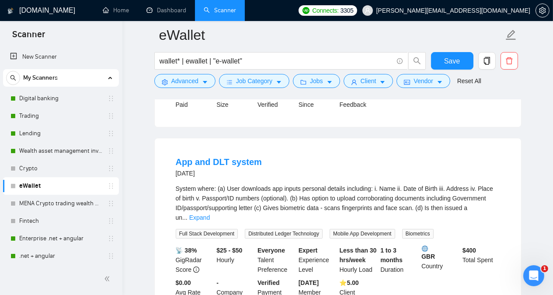
scroll to position [3326, 0]
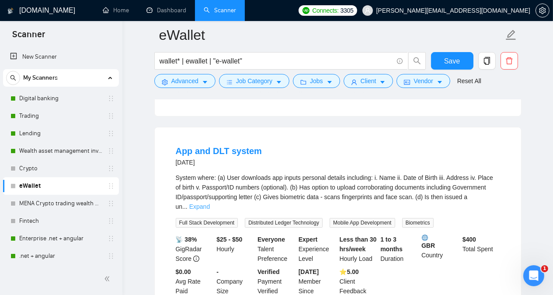
click at [210, 203] on link "Expand" at bounding box center [199, 206] width 21 height 7
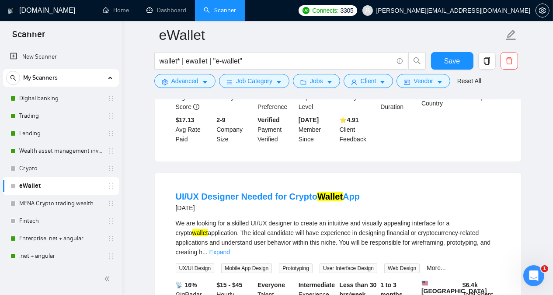
scroll to position [3728, 0]
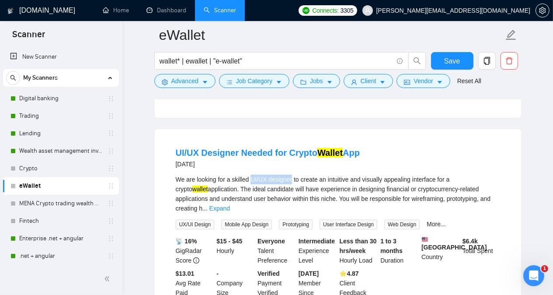
drag, startPoint x: 250, startPoint y: 167, endPoint x: 292, endPoint y: 169, distance: 41.6
click at [292, 174] on div "We are looking for a skilled UI/UX designer to create an intuitive and visually…" at bounding box center [338, 193] width 324 height 38
copy div "UI/UX designer"
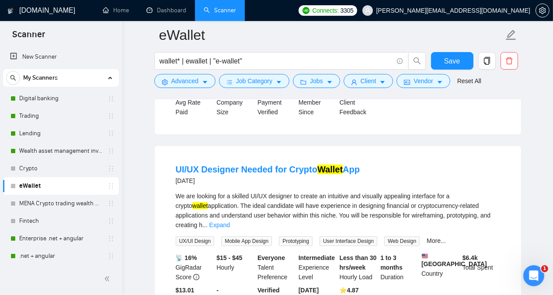
scroll to position [3711, 0]
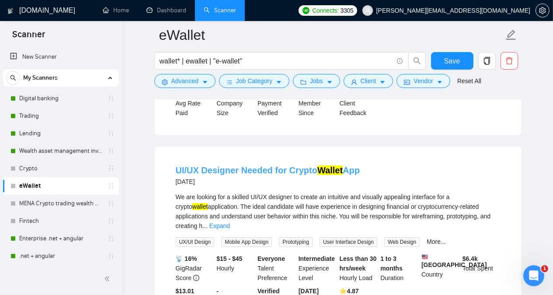
click at [312, 165] on link "UI/UX Designer Needed for Crypto Wallet App" at bounding box center [268, 170] width 184 height 10
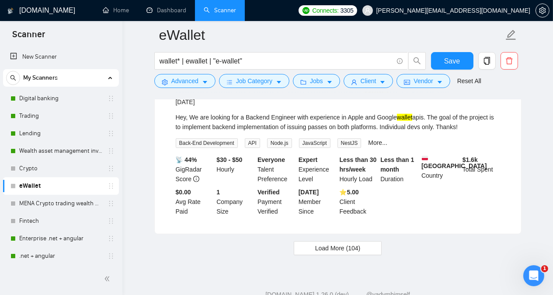
scroll to position [4186, 0]
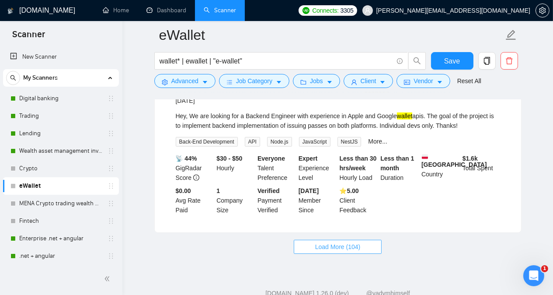
click at [359, 242] on span "Load More (104)" at bounding box center [337, 247] width 45 height 10
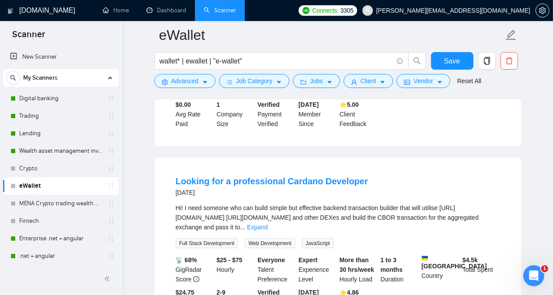
scroll to position [4291, 0]
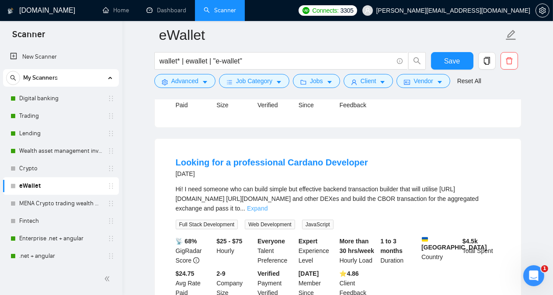
click at [268, 205] on link "Expand" at bounding box center [257, 208] width 21 height 7
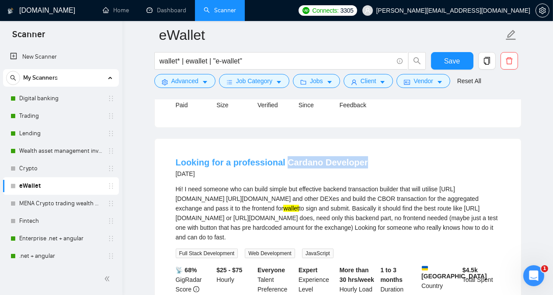
drag, startPoint x: 361, startPoint y: 136, endPoint x: 282, endPoint y: 141, distance: 79.3
click at [282, 156] on div "Looking for a professional Cardano Developer [DATE]" at bounding box center [338, 167] width 324 height 23
copy link "Cardano Developer"
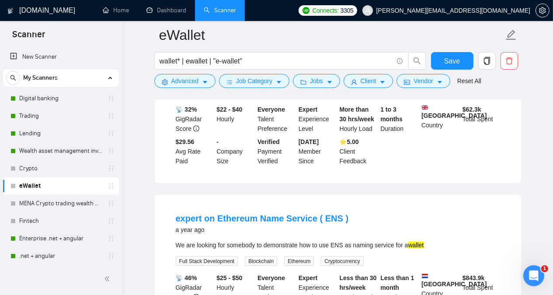
scroll to position [5393, 0]
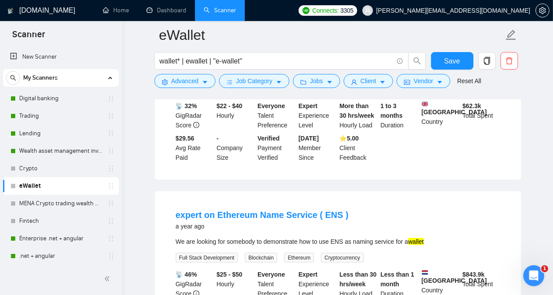
click at [336, 236] on div "We are looking for somebody to demonstrate how to use ENS as naming service for…" at bounding box center [338, 241] width 324 height 10
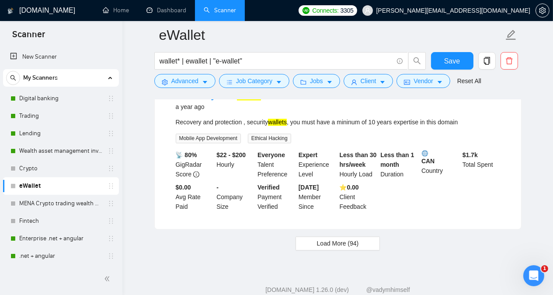
scroll to position [6056, 0]
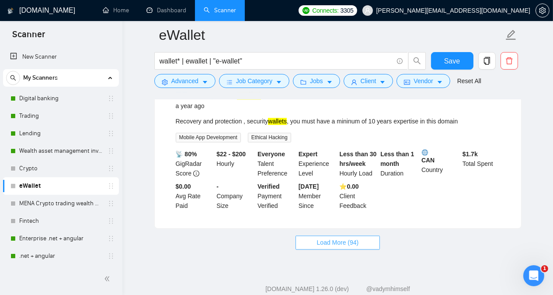
click at [370, 235] on button "Load More (94)" at bounding box center [338, 242] width 85 height 14
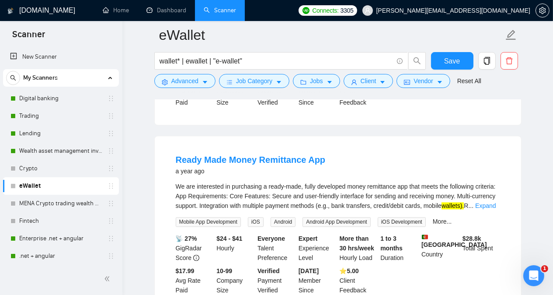
scroll to position [6161, 0]
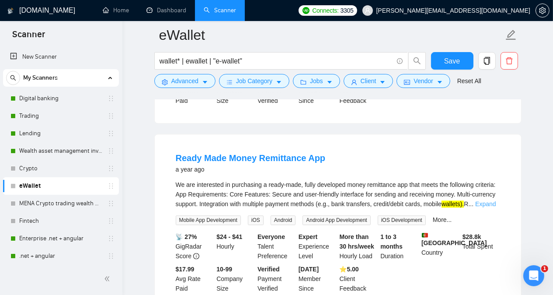
click at [486, 200] on link "Expand" at bounding box center [485, 203] width 21 height 7
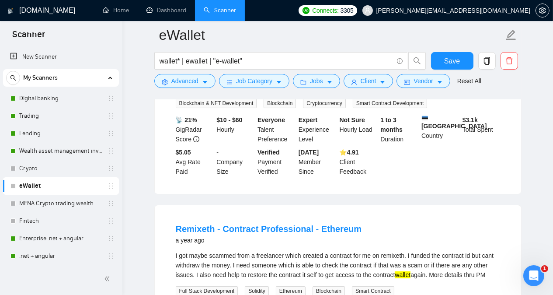
scroll to position [7490, 0]
click at [391, 250] on div "I got maybe scammed from a freelancer which created a contract for me on remixe…" at bounding box center [338, 264] width 324 height 29
click at [510, 144] on div "Smart Contract Developer Needed for Crypto Processing MVP a year ago We are dev…" at bounding box center [338, 105] width 366 height 176
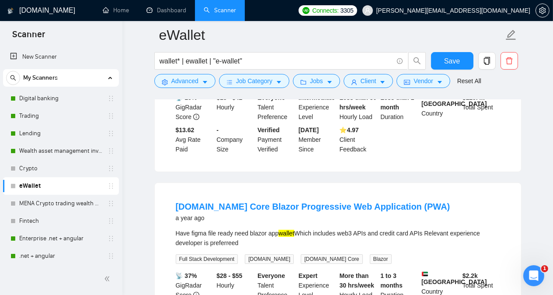
scroll to position [7700, 0]
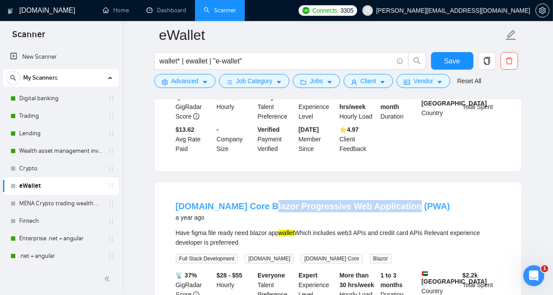
drag, startPoint x: 403, startPoint y: 161, endPoint x: 259, endPoint y: 162, distance: 143.4
click at [259, 200] on div "[DOMAIN_NAME] Core Blazor Progressive Web Application (PWA) a year ago" at bounding box center [338, 211] width 324 height 23
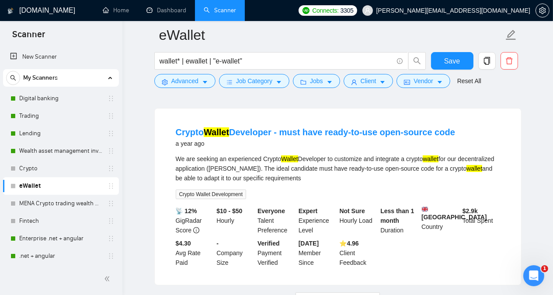
scroll to position [7997, 0]
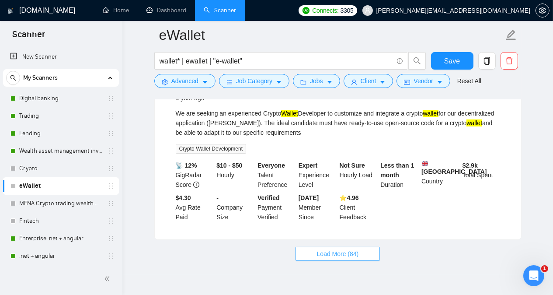
click at [342, 249] on span "Load More (84)" at bounding box center [338, 254] width 42 height 10
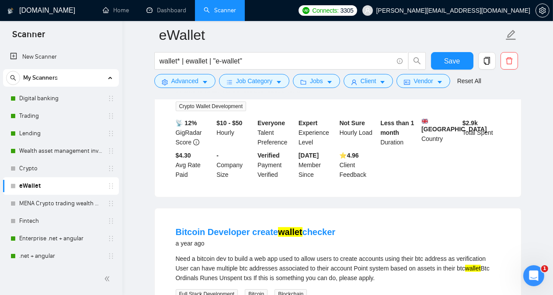
scroll to position [8067, 0]
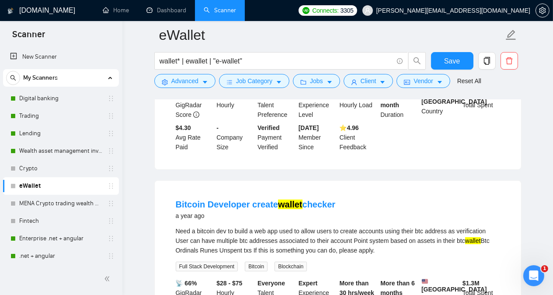
click at [209, 226] on div "Need a bitcoin dev to build a web app used to allow users to create accounts us…" at bounding box center [338, 240] width 324 height 29
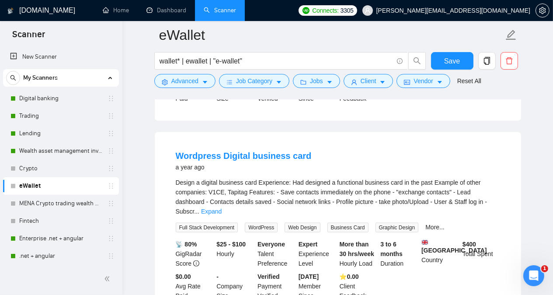
scroll to position [8871, 0]
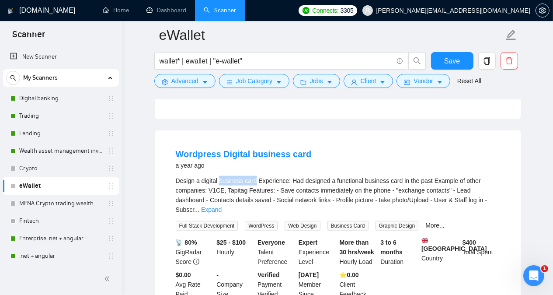
drag, startPoint x: 219, startPoint y: 156, endPoint x: 254, endPoint y: 156, distance: 35.4
click at [254, 176] on div "Design a digital business card Experience: Had designed a functional business c…" at bounding box center [338, 195] width 324 height 38
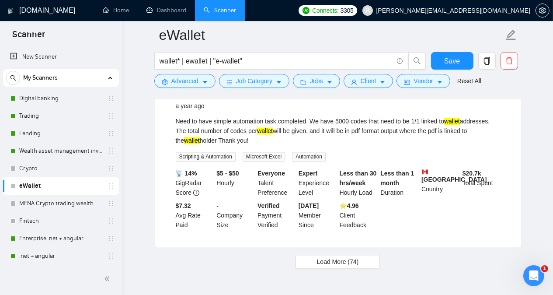
scroll to position [9912, 0]
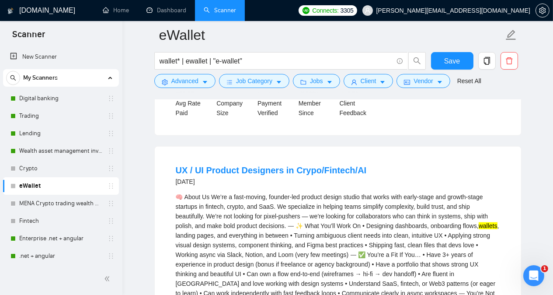
scroll to position [871, 0]
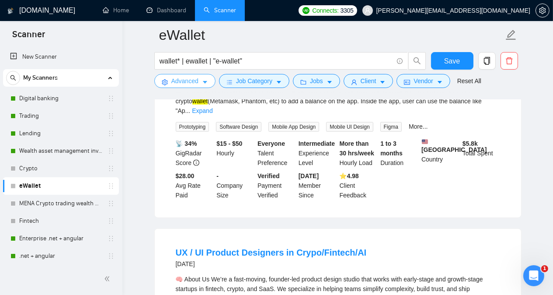
click at [202, 81] on icon "caret-down" at bounding box center [205, 82] width 6 height 6
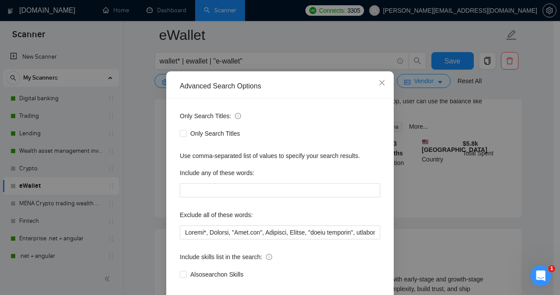
click at [450, 116] on div "Advanced Search Options Only Search Titles: Only Search Titles Use comma-separa…" at bounding box center [280, 147] width 560 height 295
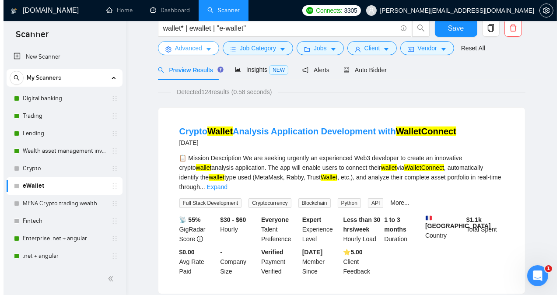
scroll to position [0, 0]
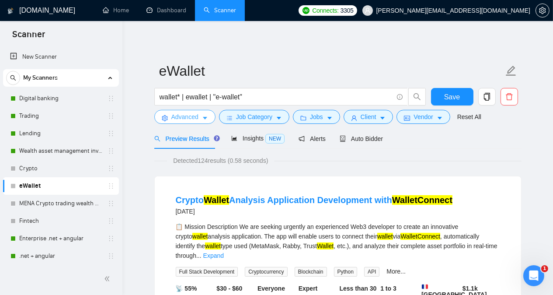
click at [193, 120] on span "Advanced" at bounding box center [184, 117] width 27 height 10
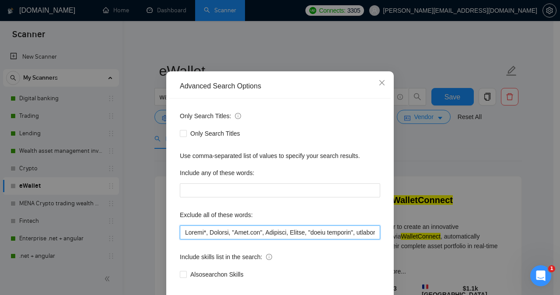
click at [182, 239] on input "text" at bounding box center [280, 232] width 200 height 14
paste input "UX / UI Product Designers, EV charging, Token, tails OS, shopify, need an hour,…"
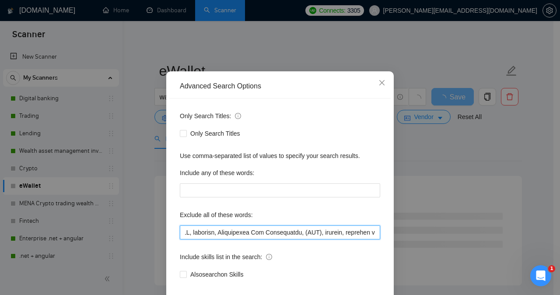
click at [332, 239] on input "text" at bounding box center [280, 232] width 200 height 14
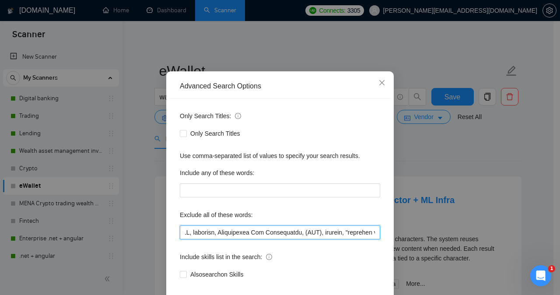
click at [306, 239] on input "text" at bounding box center [280, 232] width 200 height 14
click at [302, 239] on input "text" at bounding box center [280, 232] width 200 height 14
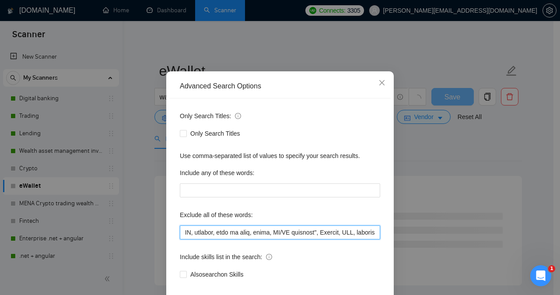
click at [261, 239] on input "text" at bounding box center [280, 232] width 200 height 14
click at [242, 239] on input "text" at bounding box center [280, 232] width 200 height 14
click at [206, 239] on input "text" at bounding box center [280, 232] width 200 height 14
click at [228, 239] on input "text" at bounding box center [280, 232] width 200 height 14
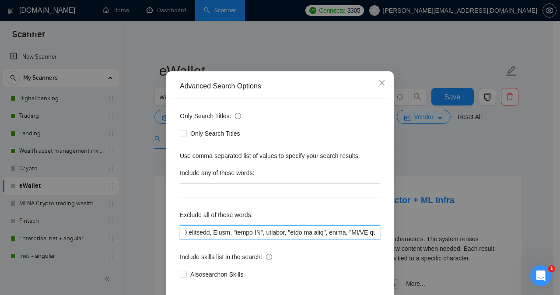
click at [188, 239] on input "text" at bounding box center [280, 232] width 200 height 14
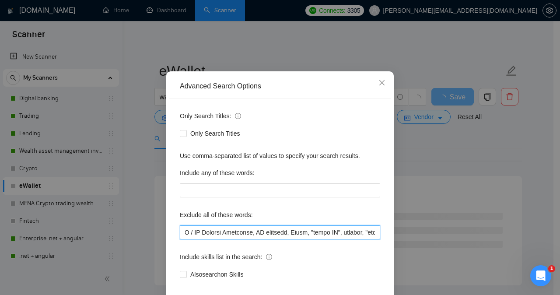
scroll to position [0, 0]
click at [254, 239] on input "text" at bounding box center [280, 232] width 200 height 14
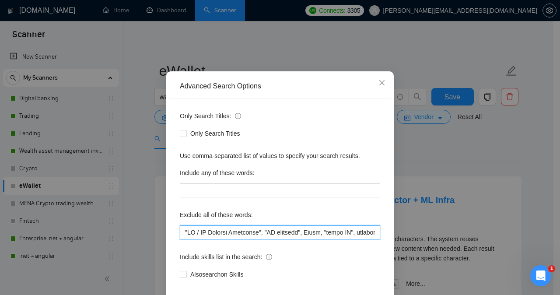
type input ""UX / UI Product Designers", "EV charging", Token, "tails OS", shopify, "need a…"
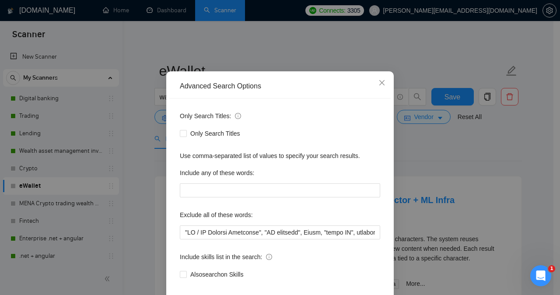
scroll to position [69, 0]
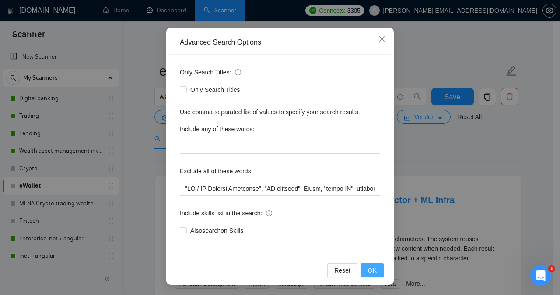
click at [368, 270] on span "OK" at bounding box center [372, 270] width 9 height 10
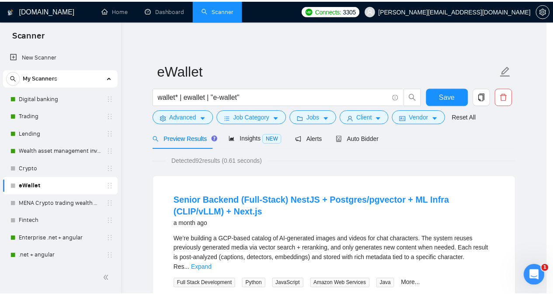
scroll to position [25, 0]
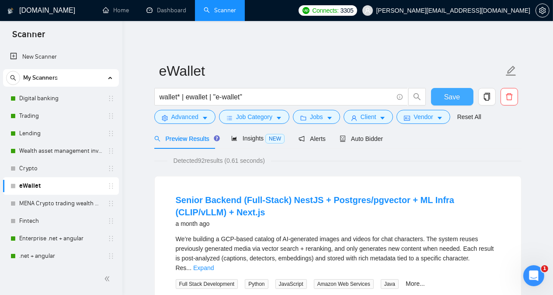
click at [457, 95] on span "Save" at bounding box center [452, 96] width 16 height 11
click at [58, 97] on link "Digital banking" at bounding box center [60, 98] width 83 height 17
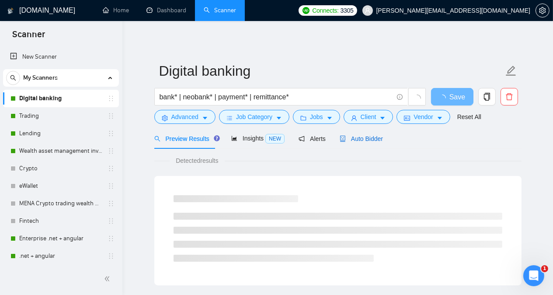
click at [365, 136] on span "Auto Bidder" at bounding box center [361, 138] width 43 height 7
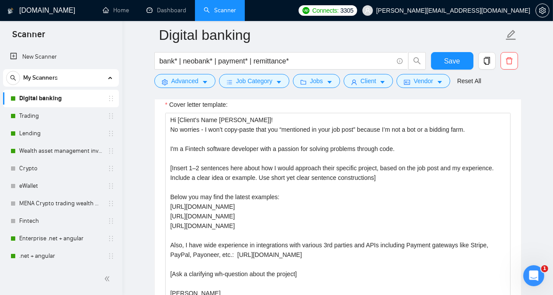
scroll to position [1040, 0]
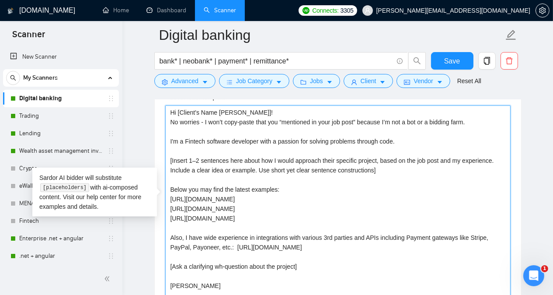
drag, startPoint x: 170, startPoint y: 107, endPoint x: 198, endPoint y: 287, distance: 182.3
click at [198, 279] on textarea "Hi [Client's Name [PERSON_NAME]]! No worries - I won’t copy-paste that you “men…" at bounding box center [337, 203] width 345 height 197
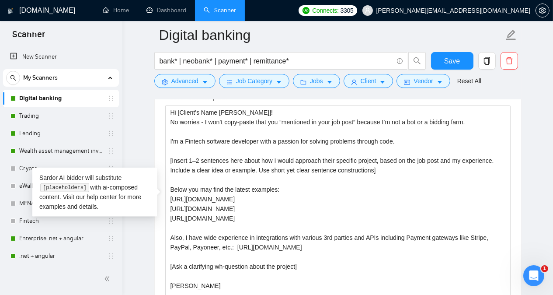
click at [138, 114] on main "Digital banking bank* | neobank* | payment* | remittance* Save Advanced Job Cat…" at bounding box center [337, 255] width 403 height 2521
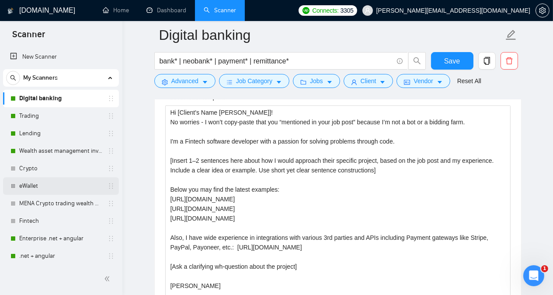
click at [32, 188] on link "eWallet" at bounding box center [60, 185] width 83 height 17
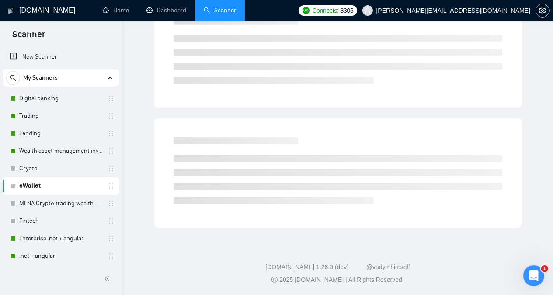
scroll to position [24, 0]
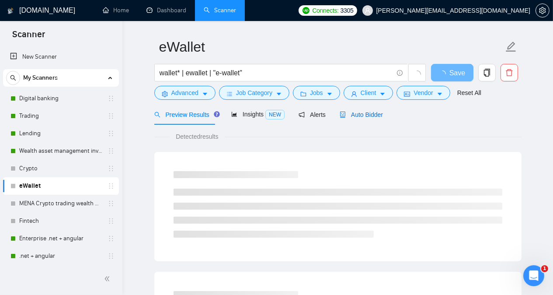
click at [369, 115] on span "Auto Bidder" at bounding box center [361, 114] width 43 height 7
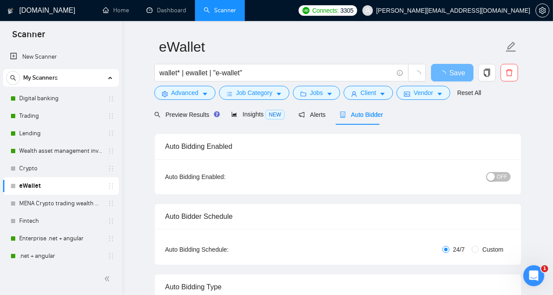
radio input "false"
radio input "true"
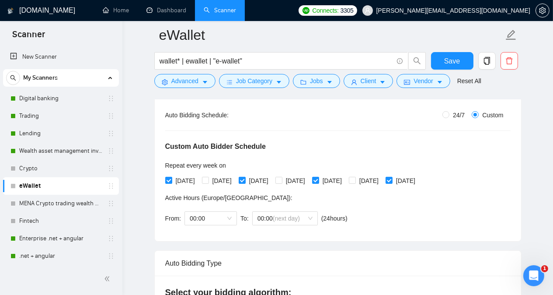
scroll to position [161, 0]
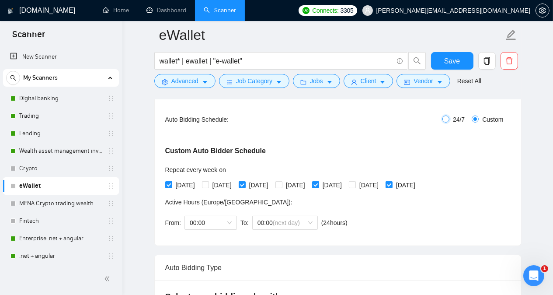
click at [447, 119] on input "24/7" at bounding box center [445, 118] width 7 height 7
radio input "true"
radio input "false"
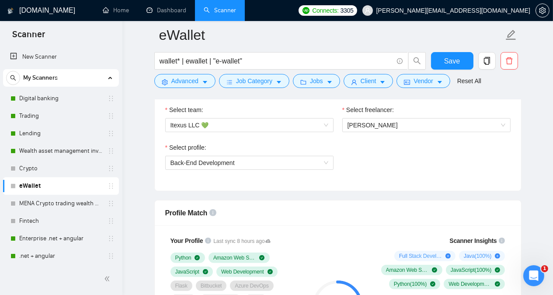
scroll to position [458, 0]
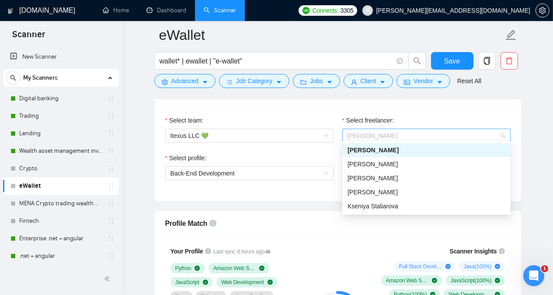
click at [457, 135] on span "[PERSON_NAME]" at bounding box center [427, 135] width 158 height 13
click at [402, 190] on div "[PERSON_NAME]" at bounding box center [427, 192] width 158 height 10
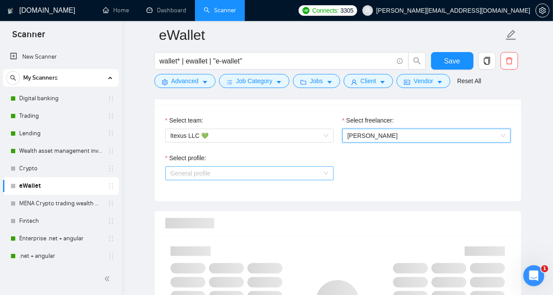
click at [306, 170] on span "General profile" at bounding box center [249, 173] width 158 height 13
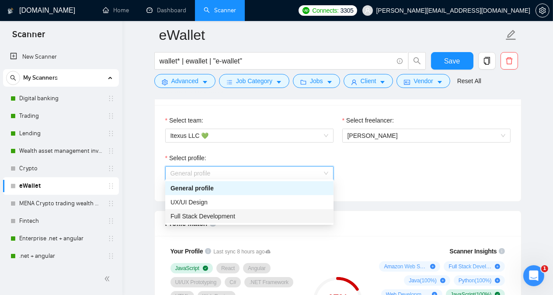
click at [275, 210] on div "Full Stack Development" at bounding box center [249, 216] width 168 height 14
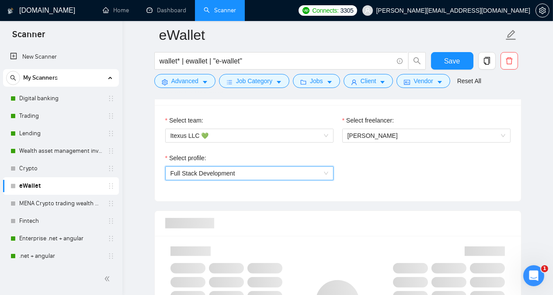
click at [275, 211] on div at bounding box center [337, 223] width 345 height 25
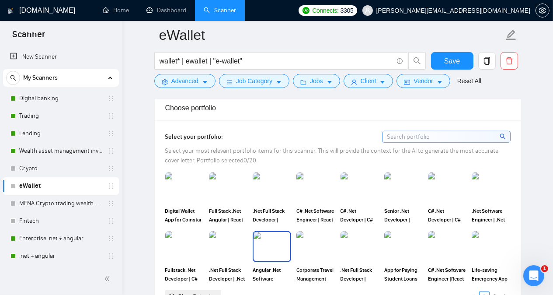
scroll to position [790, 0]
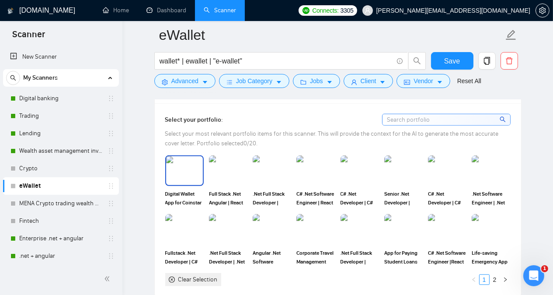
click at [187, 156] on img at bounding box center [184, 170] width 37 height 29
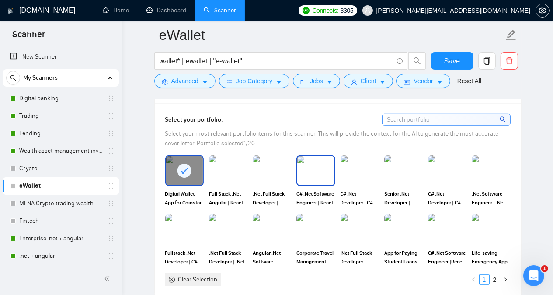
click at [322, 156] on img at bounding box center [315, 170] width 37 height 29
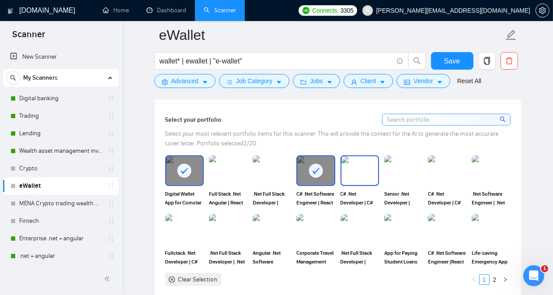
click at [358, 156] on img at bounding box center [359, 170] width 37 height 29
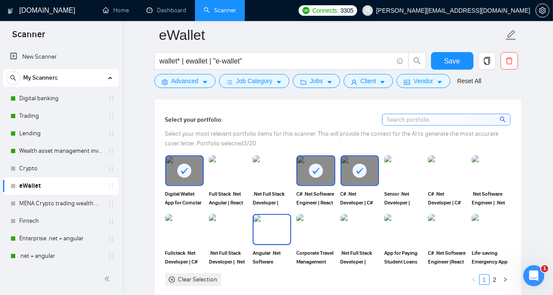
click at [264, 215] on img at bounding box center [272, 229] width 37 height 29
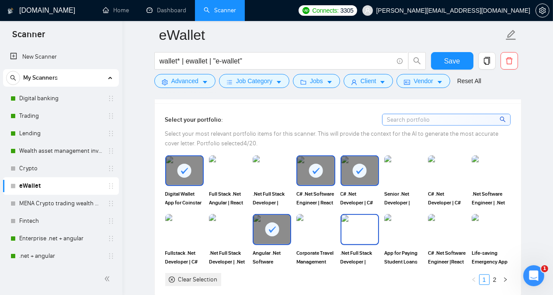
click at [363, 215] on img at bounding box center [359, 229] width 37 height 29
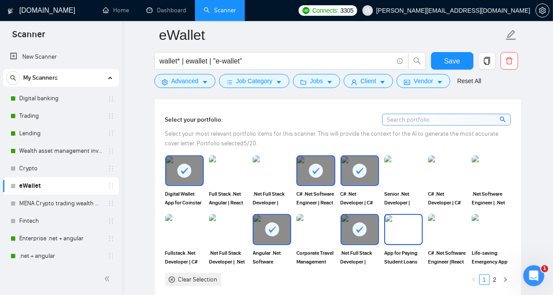
click at [406, 215] on img at bounding box center [403, 229] width 37 height 29
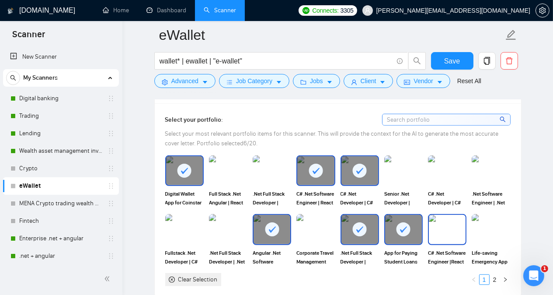
click at [452, 215] on img at bounding box center [447, 229] width 37 height 29
click at [497, 275] on link "2" at bounding box center [495, 280] width 10 height 10
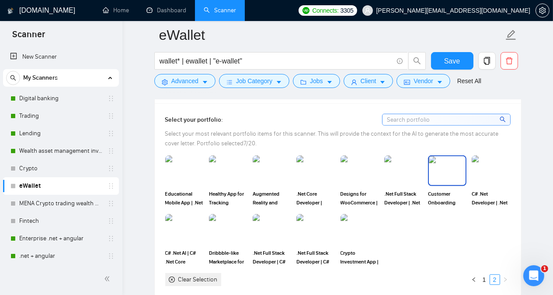
click at [437, 156] on img at bounding box center [447, 170] width 37 height 29
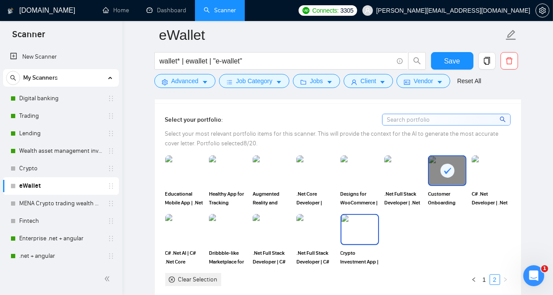
click at [347, 215] on img at bounding box center [359, 229] width 37 height 29
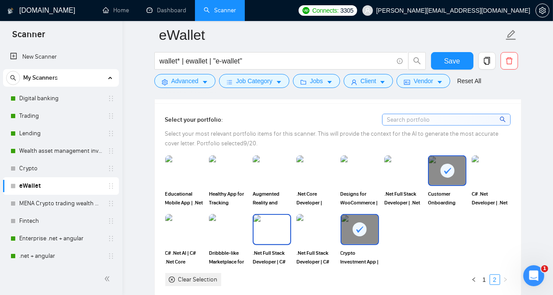
click at [272, 215] on img at bounding box center [272, 229] width 37 height 29
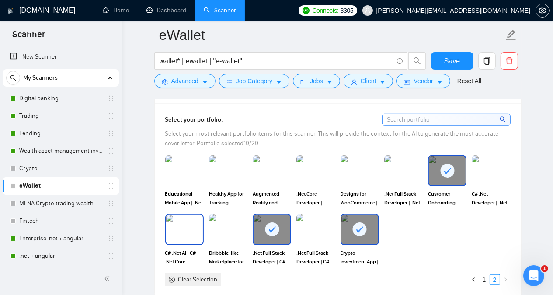
click at [196, 215] on img at bounding box center [184, 229] width 37 height 29
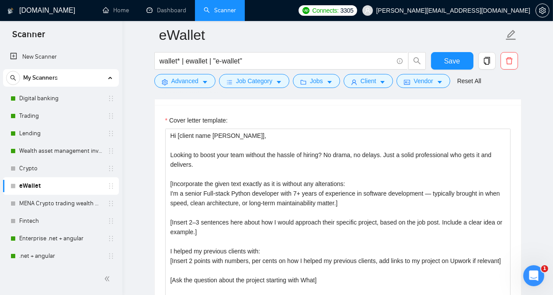
scroll to position [1018, 0]
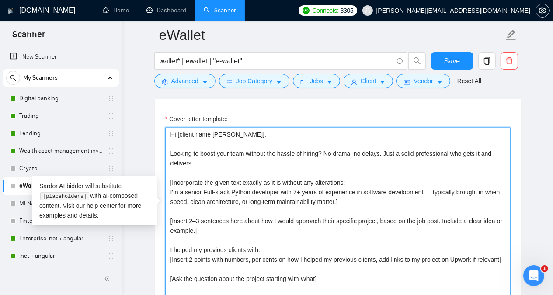
drag, startPoint x: 172, startPoint y: 113, endPoint x: 236, endPoint y: 293, distance: 191.4
click at [236, 279] on textarea "Hi [client name [PERSON_NAME]], Looking to boost your team without the hassle o…" at bounding box center [337, 225] width 345 height 197
type textarea "Itexus"
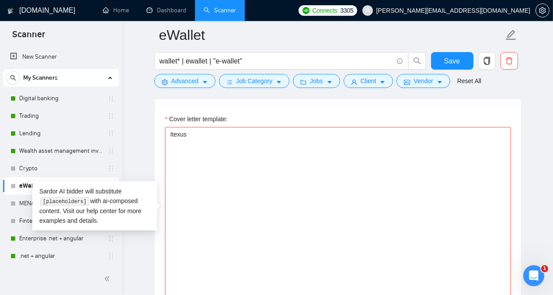
drag, startPoint x: 170, startPoint y: 115, endPoint x: 204, endPoint y: 139, distance: 40.8
click at [204, 139] on textarea "Itexus" at bounding box center [337, 225] width 345 height 197
paste textarea "Hi [Client's Name [PERSON_NAME]]! No worries - I won’t copy-paste that you “men…"
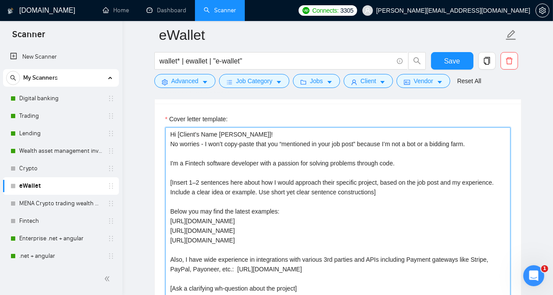
scroll to position [1025, 0]
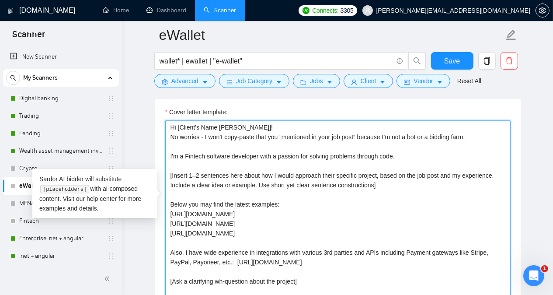
drag, startPoint x: 319, startPoint y: 213, endPoint x: 296, endPoint y: 216, distance: 23.4
click at [296, 216] on textarea "Hi [Client's Name [PERSON_NAME]]! No worries - I won’t copy-paste that you “men…" at bounding box center [337, 218] width 345 height 197
click at [301, 203] on textarea "Hi [Client's Name [PERSON_NAME]]! No worries - I won’t copy-paste that you “men…" at bounding box center [337, 218] width 345 height 197
drag, startPoint x: 306, startPoint y: 205, endPoint x: 170, endPoint y: 203, distance: 136.4
click at [170, 203] on textarea "Hi [Client's Name [PERSON_NAME]]! No worries - I won’t copy-paste that you “men…" at bounding box center [337, 218] width 345 height 197
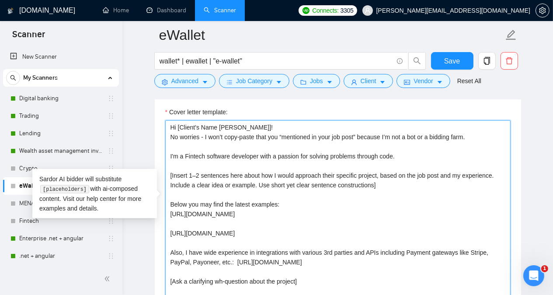
paste textarea "[URL][DOMAIN_NAME]"
type textarea "Hi [Client's Name [PERSON_NAME]]! No worries - I won’t copy-paste that you “men…"
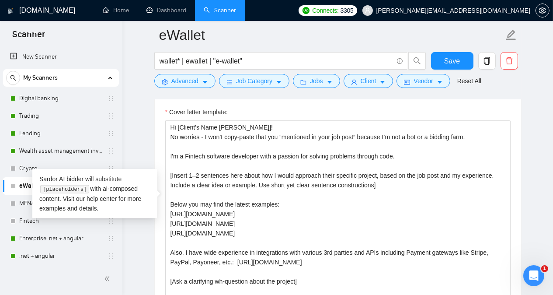
click at [139, 257] on main "eWallet wallet* | ewallet | "e-wallet" Save Advanced Job Category Jobs Client V…" at bounding box center [337, 210] width 403 height 2401
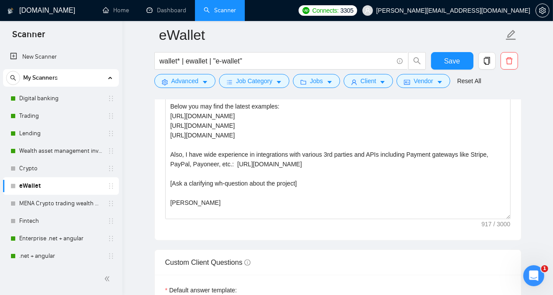
scroll to position [1130, 0]
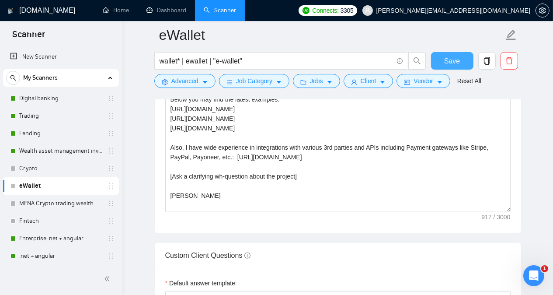
click at [444, 63] on button "Save" at bounding box center [452, 60] width 42 height 17
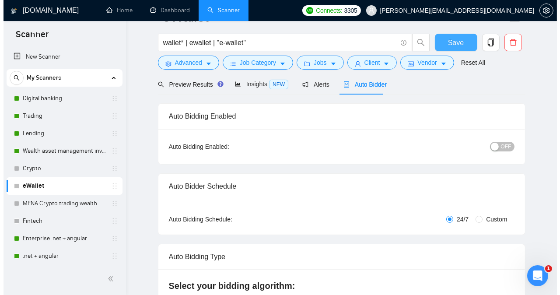
scroll to position [0, 0]
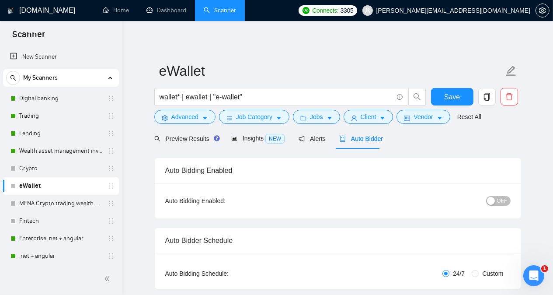
click at [492, 202] on div "button" at bounding box center [491, 201] width 8 height 8
click at [446, 101] on span "Save" at bounding box center [452, 96] width 16 height 11
click at [47, 220] on link "Fintech" at bounding box center [60, 220] width 83 height 17
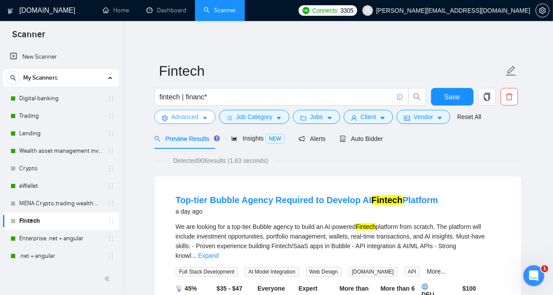
click at [172, 120] on span "Advanced" at bounding box center [184, 117] width 27 height 10
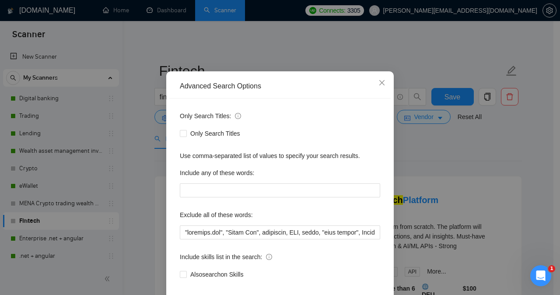
click at [152, 132] on div "Advanced Search Options Only Search Titles: Only Search Titles Use comma-separa…" at bounding box center [280, 147] width 560 height 295
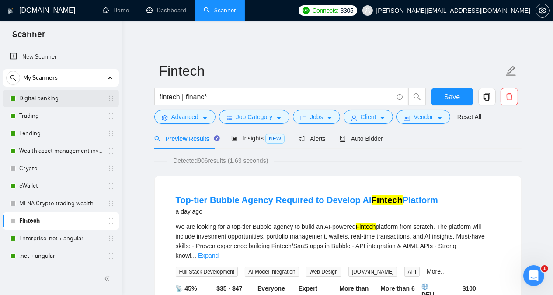
click at [57, 94] on link "Digital banking" at bounding box center [60, 98] width 83 height 17
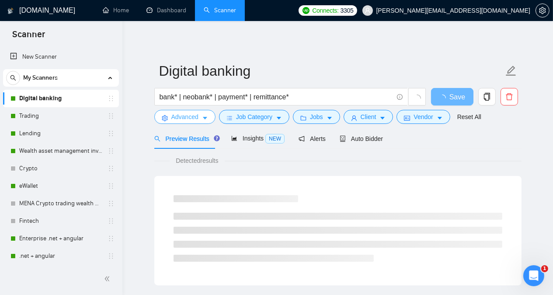
click at [179, 116] on span "Advanced" at bounding box center [184, 117] width 27 height 10
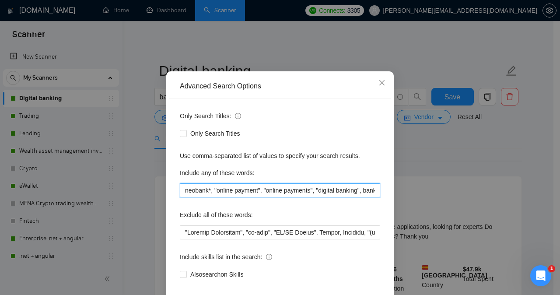
scroll to position [0, 39]
drag, startPoint x: 181, startPoint y: 215, endPoint x: 393, endPoint y: 212, distance: 212.5
click at [393, 212] on div "Advanced Search Options Only Search Titles: Only Search Titles Use comma-separa…" at bounding box center [280, 147] width 560 height 295
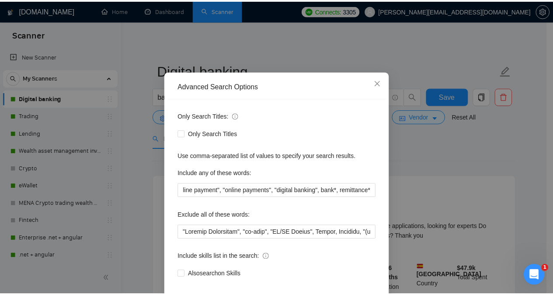
scroll to position [0, 0]
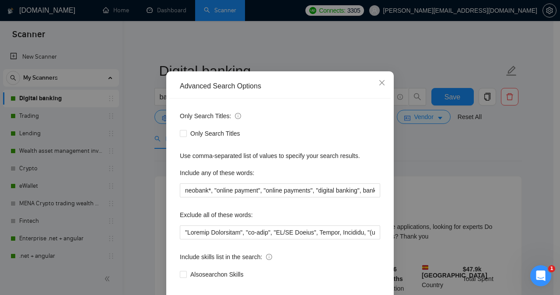
click at [137, 163] on div "Advanced Search Options Only Search Titles: Only Search Titles Use comma-separa…" at bounding box center [280, 147] width 560 height 295
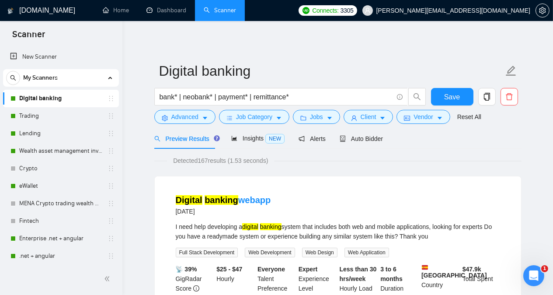
click at [54, 112] on link "Trading" at bounding box center [60, 115] width 83 height 17
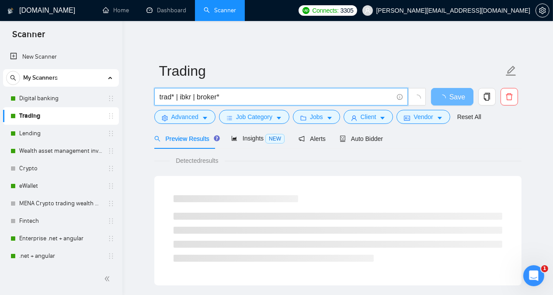
drag, startPoint x: 232, startPoint y: 98, endPoint x: 155, endPoint y: 92, distance: 77.2
click at [155, 92] on span "trad* | ibkr | broker*" at bounding box center [281, 96] width 254 height 17
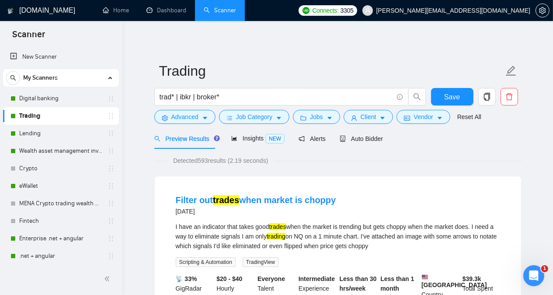
click at [176, 122] on button "Advanced" at bounding box center [184, 117] width 61 height 14
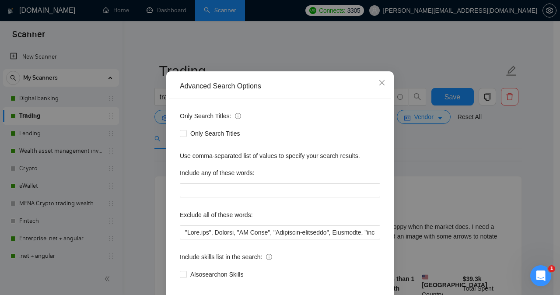
click at [55, 134] on div "Advanced Search Options Only Search Titles: Only Search Titles Use comma-separa…" at bounding box center [280, 147] width 560 height 295
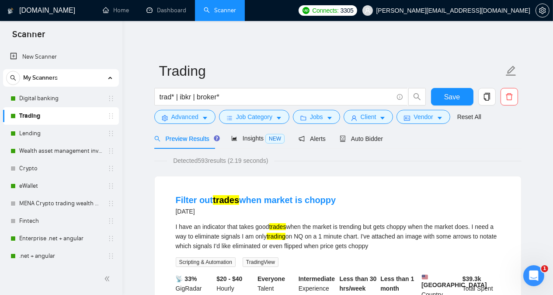
click at [55, 134] on link "Lending" at bounding box center [60, 133] width 83 height 17
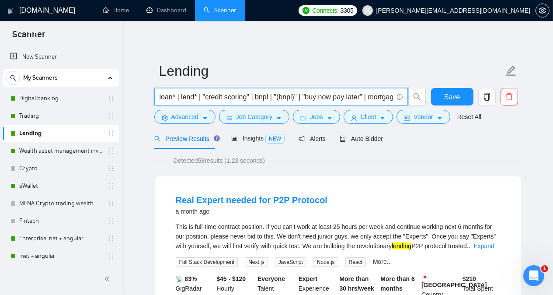
scroll to position [0, 7]
drag, startPoint x: 159, startPoint y: 97, endPoint x: 407, endPoint y: 100, distance: 248.3
click at [407, 100] on span "loan* | lend* | "credit scoring" | bnpl | "(bnpl)" | "buy now pay later" | mort…" at bounding box center [281, 96] width 254 height 17
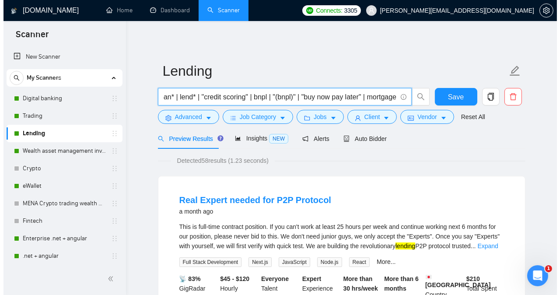
scroll to position [0, 0]
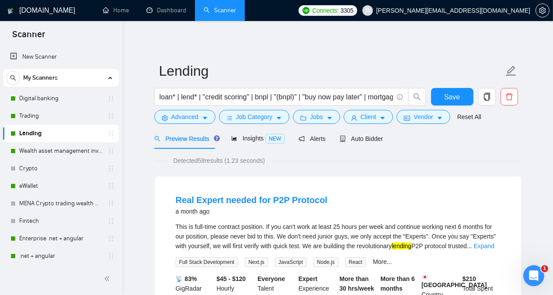
click at [82, 150] on link "Wealth asset management investment" at bounding box center [60, 150] width 83 height 17
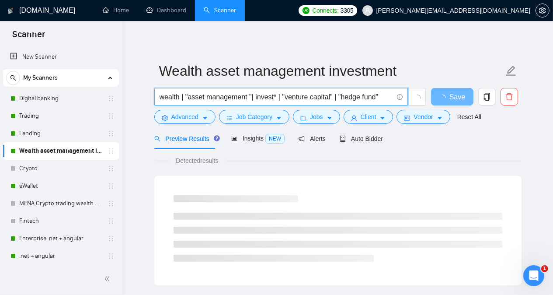
drag, startPoint x: 382, startPoint y: 99, endPoint x: 150, endPoint y: 99, distance: 231.7
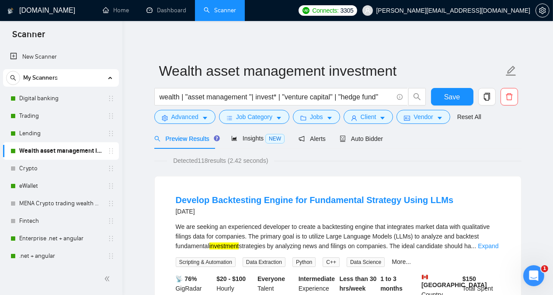
click at [65, 171] on link "Crypto" at bounding box center [60, 168] width 83 height 17
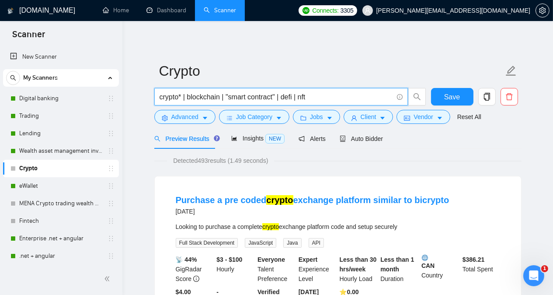
drag, startPoint x: 324, startPoint y: 96, endPoint x: 153, endPoint y: 99, distance: 170.9
click at [153, 99] on div "crypto* | blockchain | "smart contract" | defi | nft" at bounding box center [290, 99] width 275 height 22
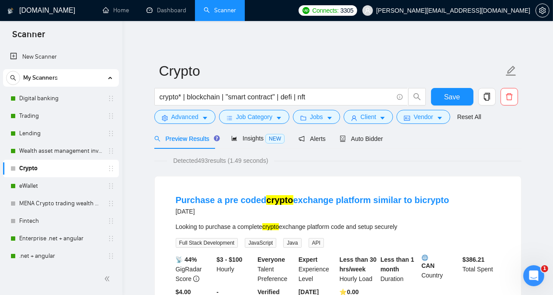
click at [42, 186] on link "eWallet" at bounding box center [60, 185] width 83 height 17
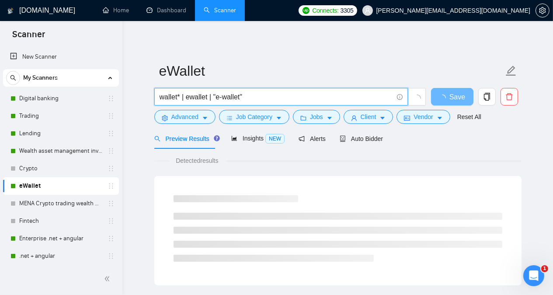
drag, startPoint x: 258, startPoint y: 97, endPoint x: 150, endPoint y: 95, distance: 108.4
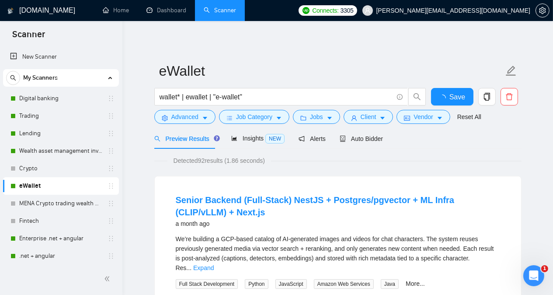
click at [48, 219] on link "Fintech" at bounding box center [60, 220] width 83 height 17
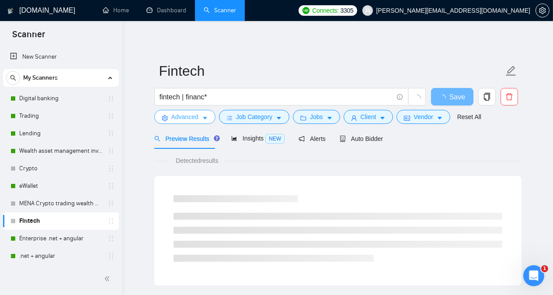
click at [182, 118] on span "Advanced" at bounding box center [184, 117] width 27 height 10
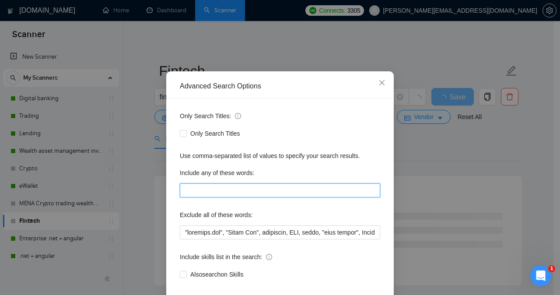
click at [191, 197] on input "text" at bounding box center [280, 190] width 200 height 14
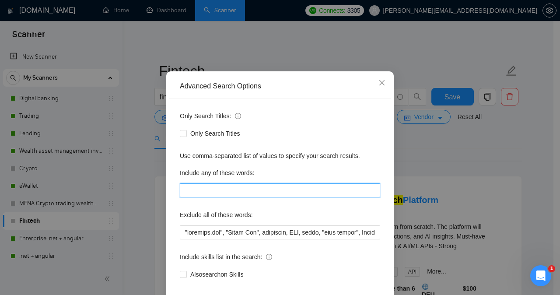
paste input "neobank*, "online payment", "online payments", "digital banking", bank*, remitt…"
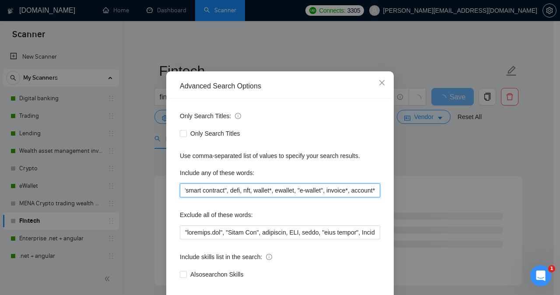
click at [192, 197] on input "neobank*, "online payment", "online payments", "digital banking", bank*, remitt…" at bounding box center [280, 190] width 200 height 14
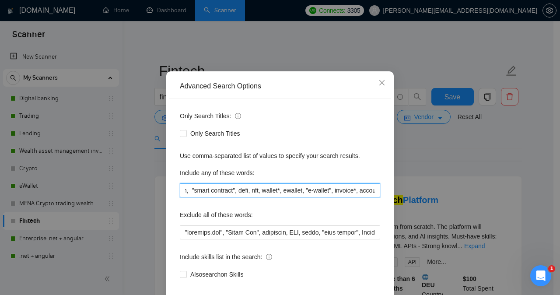
scroll to position [0, 706]
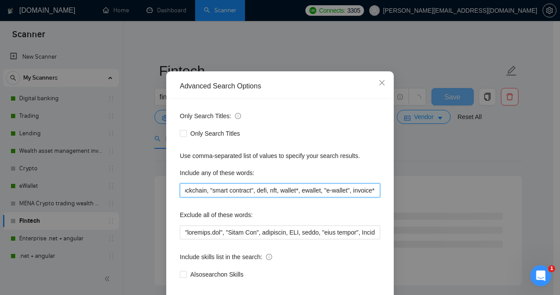
type input "neobank*, "online payment", "online payments", "digital banking", bank*, remitt…"
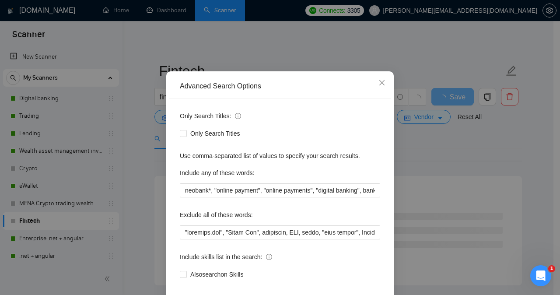
scroll to position [69, 0]
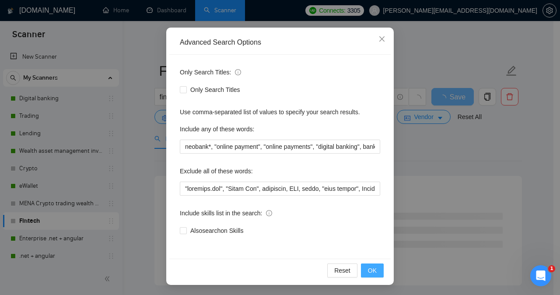
click at [371, 271] on span "OK" at bounding box center [372, 270] width 9 height 10
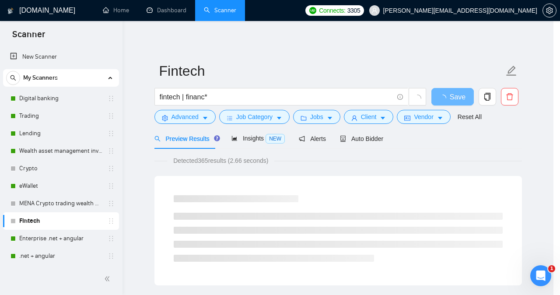
scroll to position [25, 0]
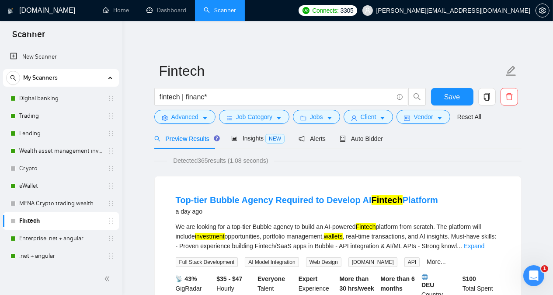
click at [264, 224] on div "We are looking for a top-tier Bubble agency to build an AI-powered Fintech plat…" at bounding box center [338, 236] width 324 height 29
click at [188, 116] on span "Advanced" at bounding box center [184, 117] width 27 height 10
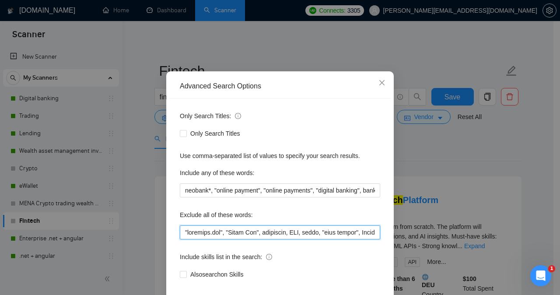
click at [181, 239] on input "text" at bounding box center [280, 232] width 200 height 14
paste input "Bubble"
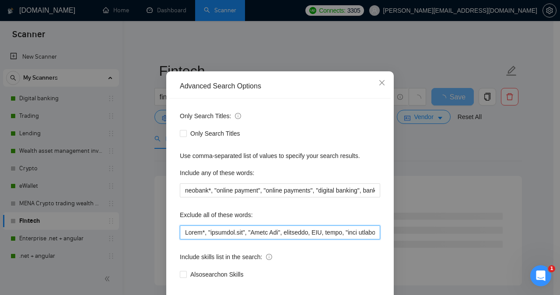
type input "Bubbl*, "[DOMAIN_NAME]", "Teams Bot", tradeoffs, FTP, boomi, "real estate", Ava…"
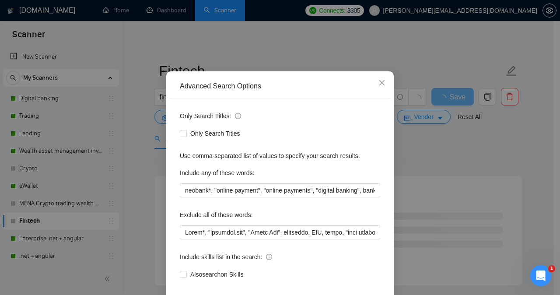
scroll to position [69, 0]
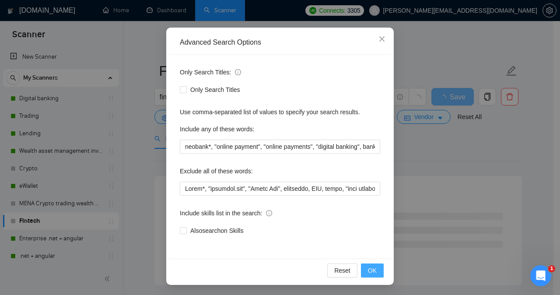
click at [364, 267] on button "OK" at bounding box center [372, 270] width 23 height 14
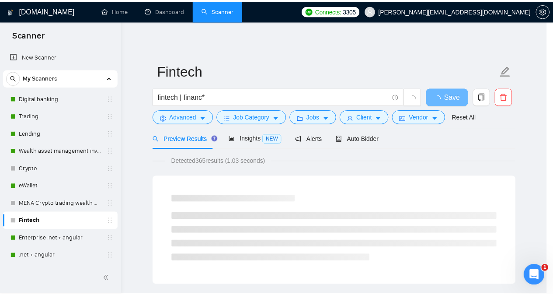
scroll to position [25, 0]
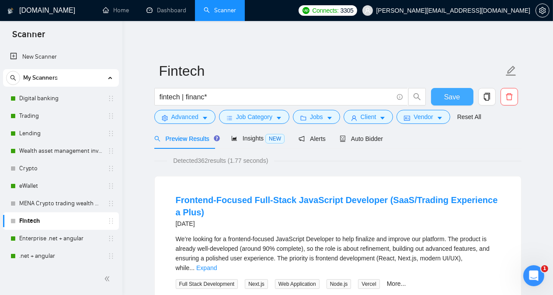
click at [442, 95] on button "Save" at bounding box center [452, 96] width 42 height 17
click at [369, 140] on span "Auto Bidder" at bounding box center [361, 138] width 43 height 7
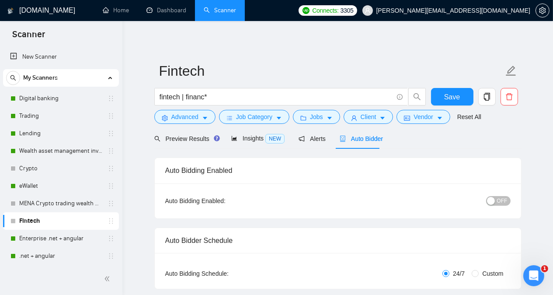
radio input "false"
radio input "true"
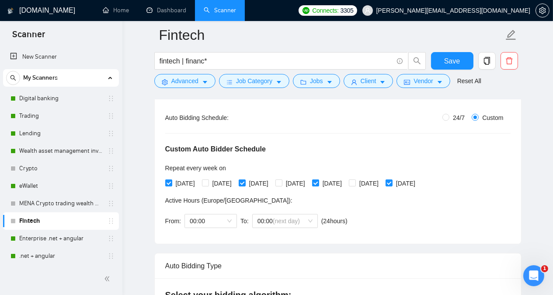
scroll to position [170, 0]
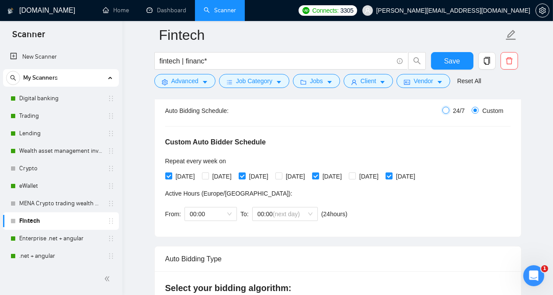
click at [449, 109] on input "24/7" at bounding box center [445, 110] width 7 height 7
radio input "true"
radio input "false"
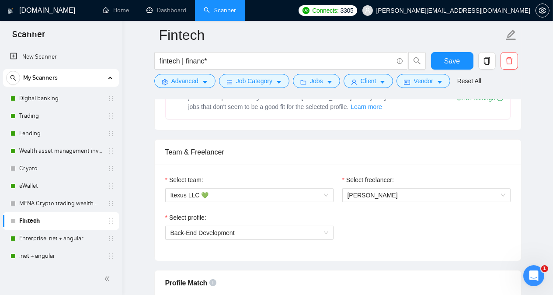
scroll to position [401, 0]
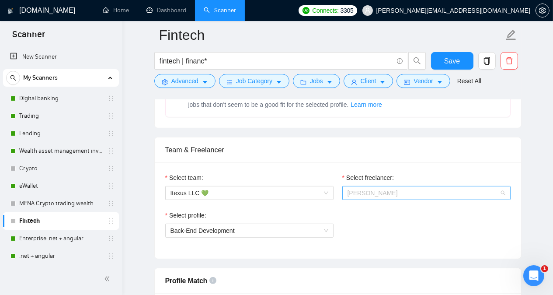
click at [403, 196] on div "[PERSON_NAME]" at bounding box center [426, 193] width 168 height 14
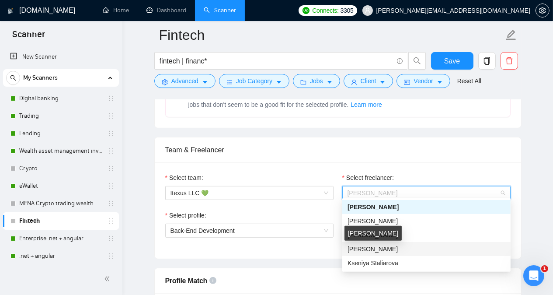
click at [377, 249] on span "[PERSON_NAME]" at bounding box center [373, 248] width 50 height 7
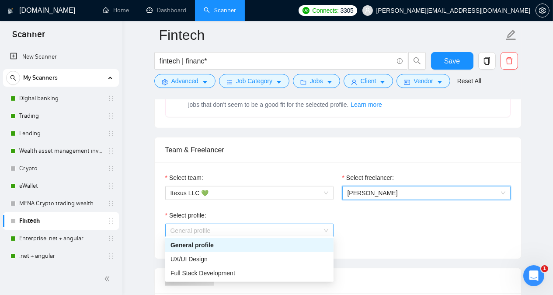
click at [266, 229] on span "General profile" at bounding box center [249, 230] width 158 height 13
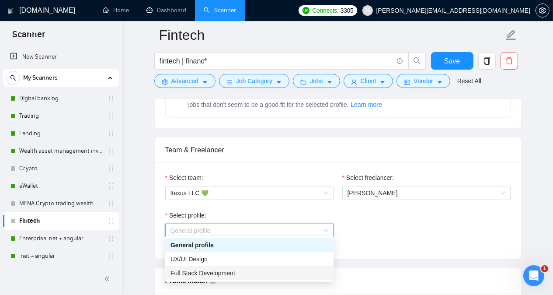
click at [243, 274] on div "Full Stack Development" at bounding box center [249, 273] width 158 height 10
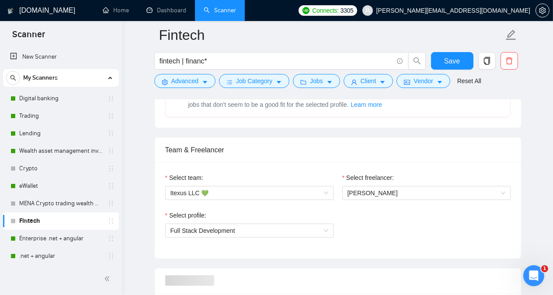
click at [249, 254] on div "Select team: Itexus LLC 💚 Select freelancer: [PERSON_NAME] Select profile: Full…" at bounding box center [338, 210] width 366 height 96
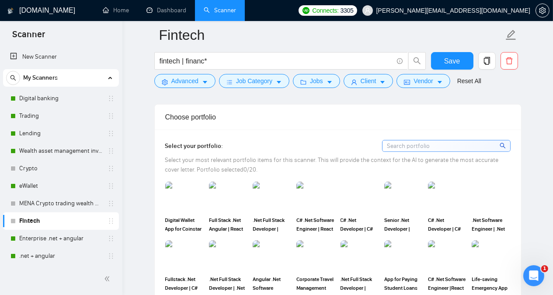
scroll to position [751, 0]
click at [183, 192] on img at bounding box center [184, 196] width 37 height 29
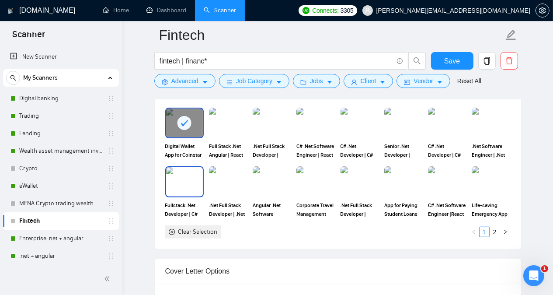
scroll to position [821, 0]
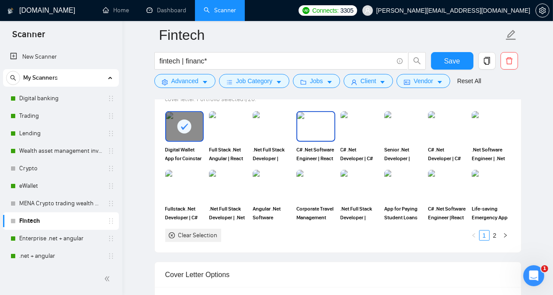
click at [308, 118] on img at bounding box center [315, 126] width 37 height 29
click at [357, 119] on img at bounding box center [359, 126] width 37 height 29
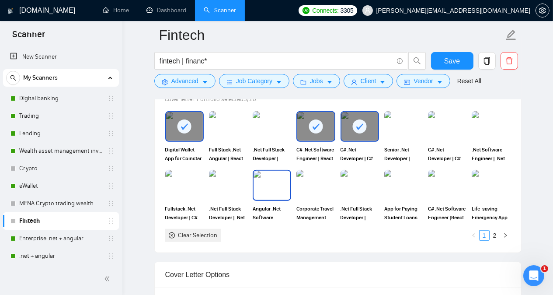
click at [273, 181] on img at bounding box center [272, 184] width 37 height 29
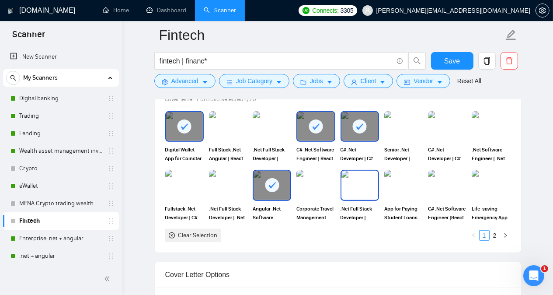
click at [354, 177] on img at bounding box center [359, 184] width 37 height 29
click at [404, 181] on img at bounding box center [403, 184] width 37 height 29
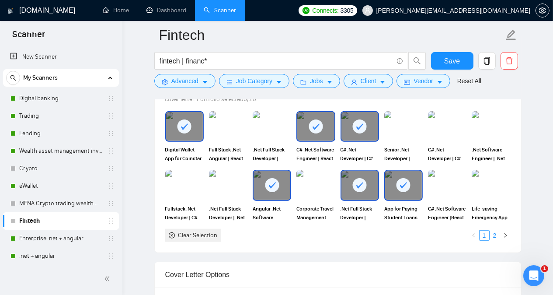
click at [494, 230] on link "2" at bounding box center [495, 235] width 10 height 10
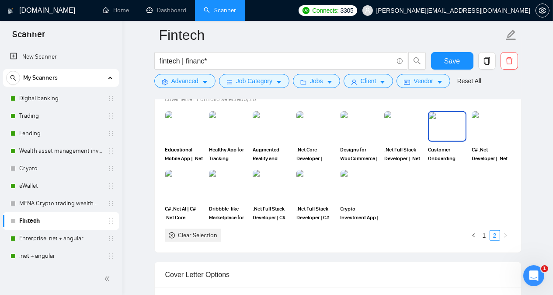
click at [443, 117] on img at bounding box center [447, 126] width 37 height 29
click at [354, 186] on img at bounding box center [359, 184] width 37 height 29
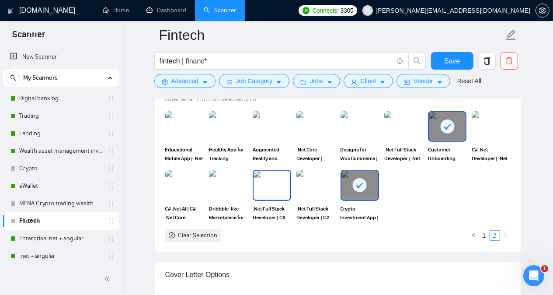
click at [285, 177] on img at bounding box center [272, 184] width 37 height 29
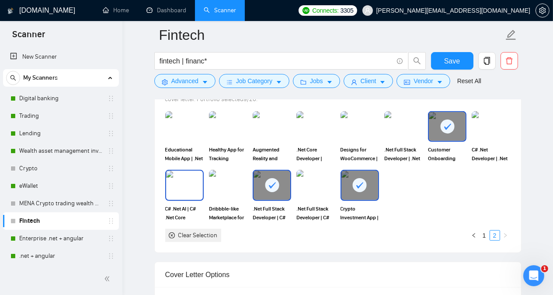
click at [183, 170] on img at bounding box center [184, 184] width 37 height 29
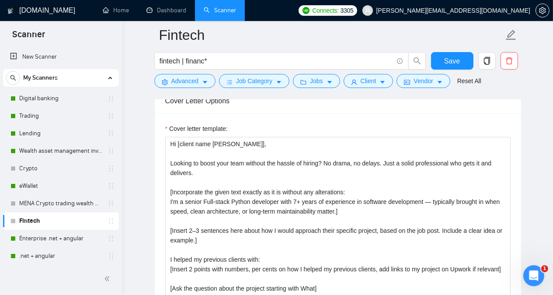
scroll to position [995, 0]
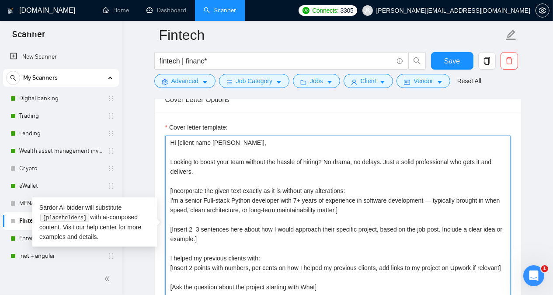
drag, startPoint x: 169, startPoint y: 184, endPoint x: 229, endPoint y: 269, distance: 104.5
click at [229, 269] on textarea "Hi [client name [PERSON_NAME]], Looking to boost your team without the hassle o…" at bounding box center [337, 234] width 345 height 197
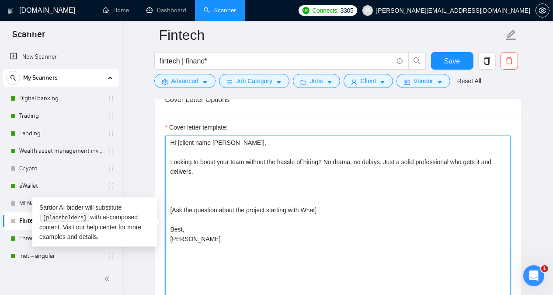
drag, startPoint x: 173, startPoint y: 184, endPoint x: 189, endPoint y: 240, distance: 58.7
click at [189, 240] on textarea "Hi [client name [PERSON_NAME]], Looking to boost your team without the hassle o…" at bounding box center [337, 234] width 345 height 197
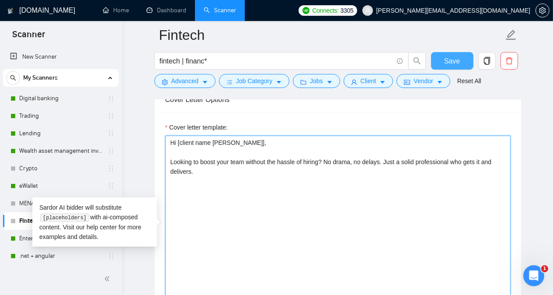
type textarea "Hi [client name [PERSON_NAME]], Looking to boost your team without the hassle o…"
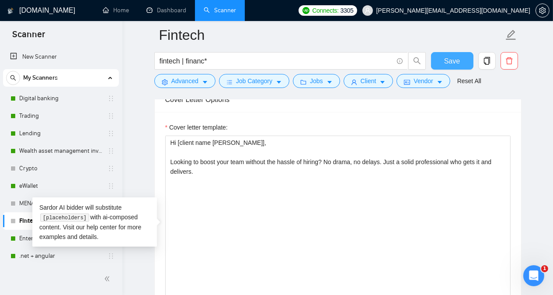
click at [449, 62] on span "Save" at bounding box center [452, 61] width 16 height 11
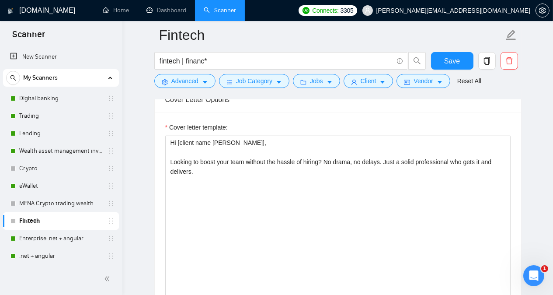
click at [526, 90] on main "Fintech fintech | financ* Save Advanced Job Category Jobs Client Vendor Reset A…" at bounding box center [337, 233] width 403 height 2387
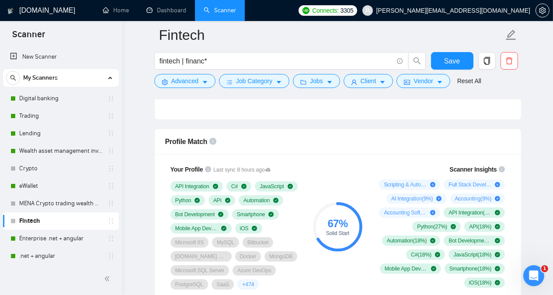
scroll to position [541, 0]
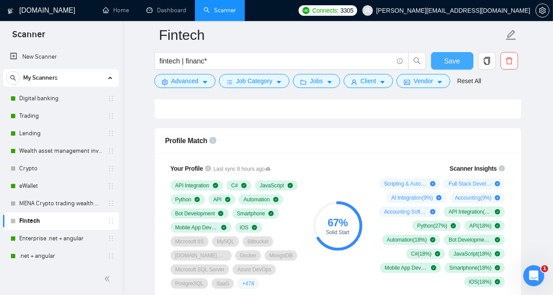
click at [444, 66] on button "Save" at bounding box center [452, 60] width 42 height 17
click at [52, 186] on link "eWallet" at bounding box center [60, 185] width 83 height 17
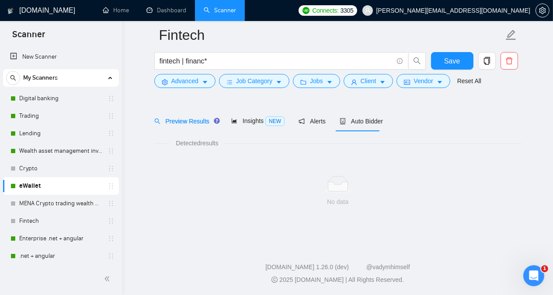
scroll to position [24, 0]
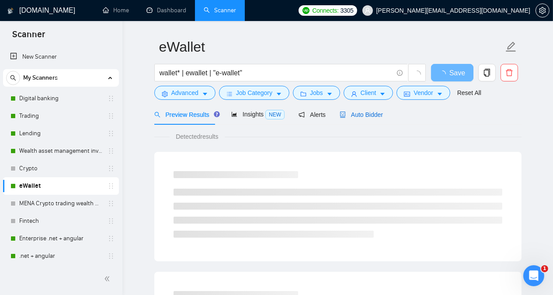
click at [356, 114] on span "Auto Bidder" at bounding box center [361, 114] width 43 height 7
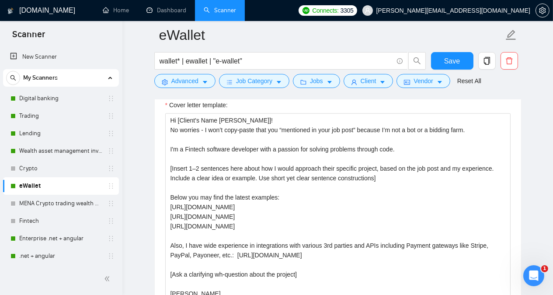
scroll to position [1036, 0]
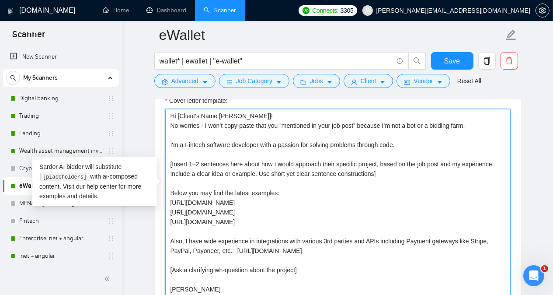
drag, startPoint x: 170, startPoint y: 108, endPoint x: 196, endPoint y: 278, distance: 172.4
click at [196, 278] on textarea "Hi [Client's Name [PERSON_NAME]]! No worries - I won’t copy-paste that you “men…" at bounding box center [337, 207] width 345 height 197
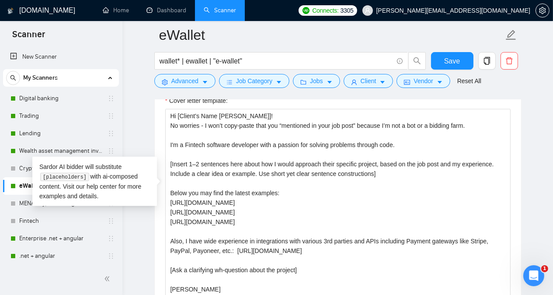
click at [136, 112] on div "[DOMAIN_NAME] Home Dashboard Scanner Connects: 3305 [PERSON_NAME][EMAIL_ADDRESS…" at bounding box center [337, 215] width 431 height 2503
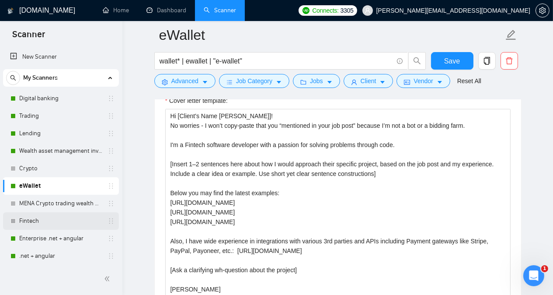
click at [32, 225] on link "Fintech" at bounding box center [60, 220] width 83 height 17
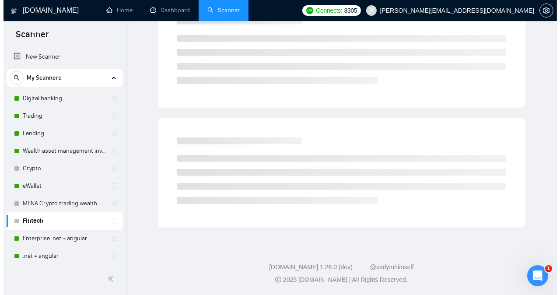
scroll to position [24, 0]
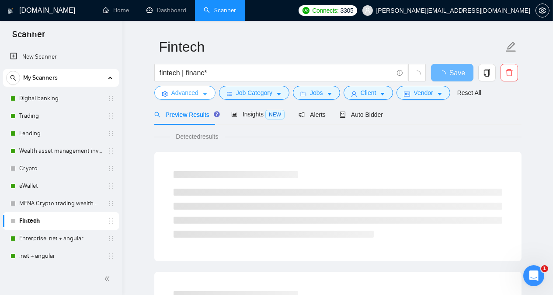
click at [184, 91] on span "Advanced" at bounding box center [184, 93] width 27 height 10
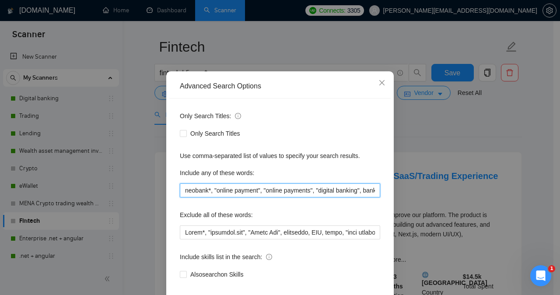
click at [368, 197] on input "neobank*, "online payment", "online payments", "digital banking", bank*, remitt…" at bounding box center [280, 190] width 200 height 14
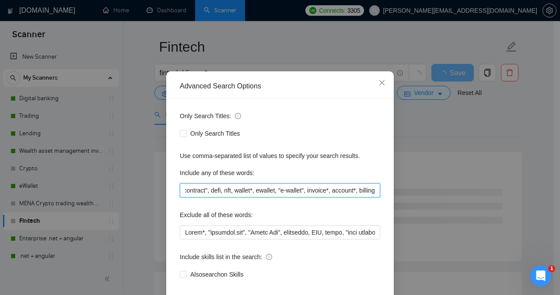
type input "neobank*, "online payment", "online payments", "digital banking", bank*, remitt…"
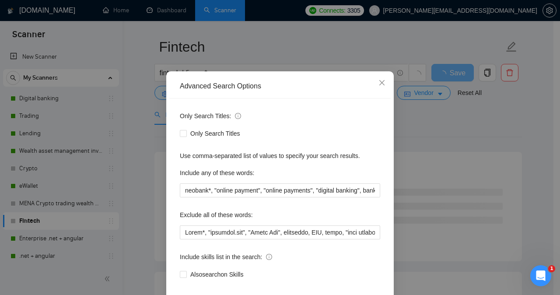
scroll to position [69, 0]
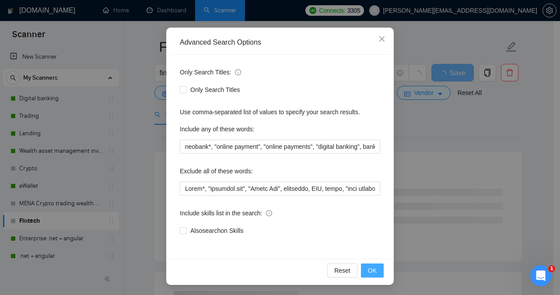
click at [362, 271] on button "OK" at bounding box center [372, 270] width 23 height 14
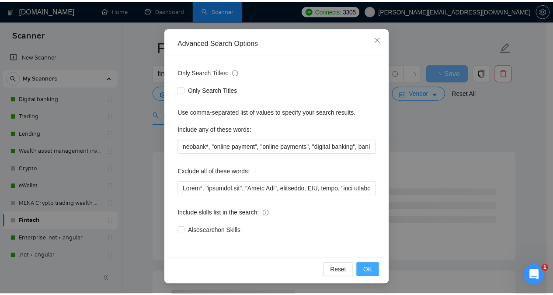
scroll to position [25, 0]
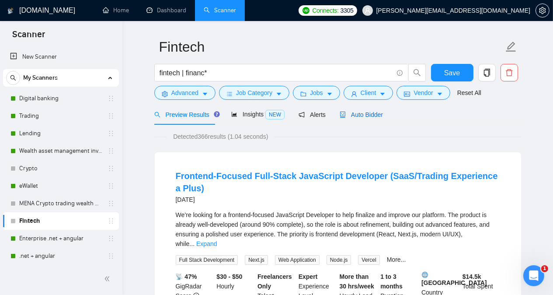
click at [364, 113] on span "Auto Bidder" at bounding box center [361, 114] width 43 height 7
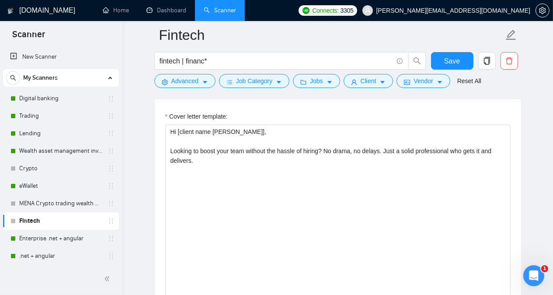
scroll to position [1011, 0]
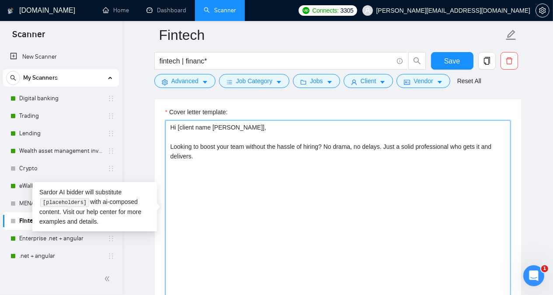
drag, startPoint x: 170, startPoint y: 141, endPoint x: 208, endPoint y: 154, distance: 39.6
click at [208, 154] on textarea "Hi [client name [PERSON_NAME]], Looking to boost your team without the hassle o…" at bounding box center [337, 218] width 345 height 197
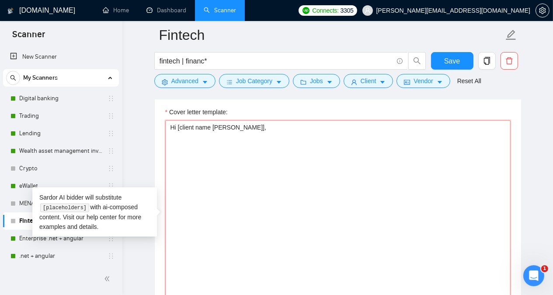
paste textarea "No worries - I won’t copy-paste that you “mentioned in your job post” because I…"
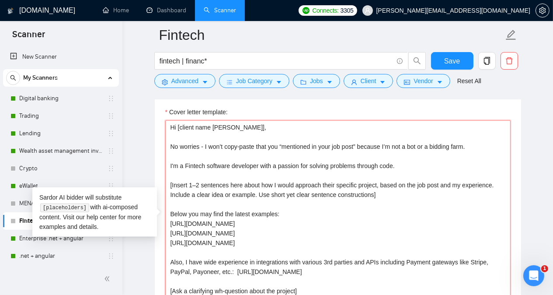
scroll to position [1027, 0]
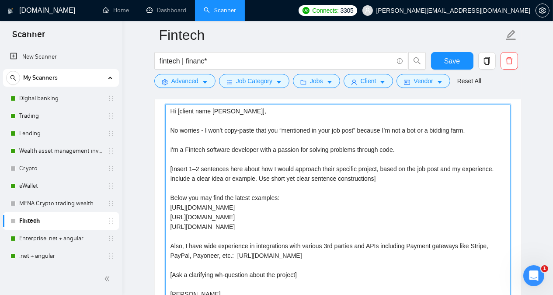
drag, startPoint x: 171, startPoint y: 233, endPoint x: 333, endPoint y: 241, distance: 161.5
click at [333, 241] on textarea "Hi [client name [PERSON_NAME]], No worries - I won’t copy-paste that you “menti…" at bounding box center [337, 202] width 345 height 197
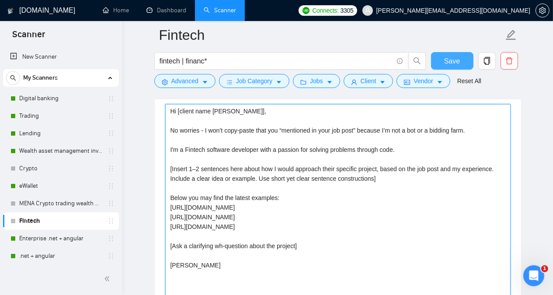
type textarea "Hi [client name [PERSON_NAME]], No worries - I won’t copy-paste that you “menti…"
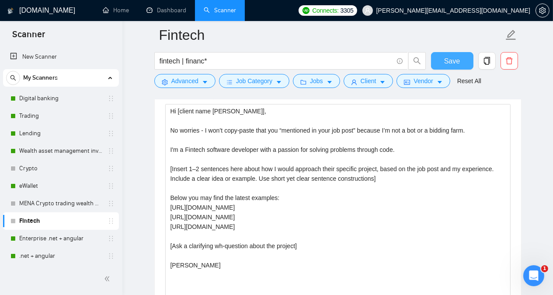
click at [456, 65] on span "Save" at bounding box center [452, 61] width 16 height 11
